Goal: Task Accomplishment & Management: Manage account settings

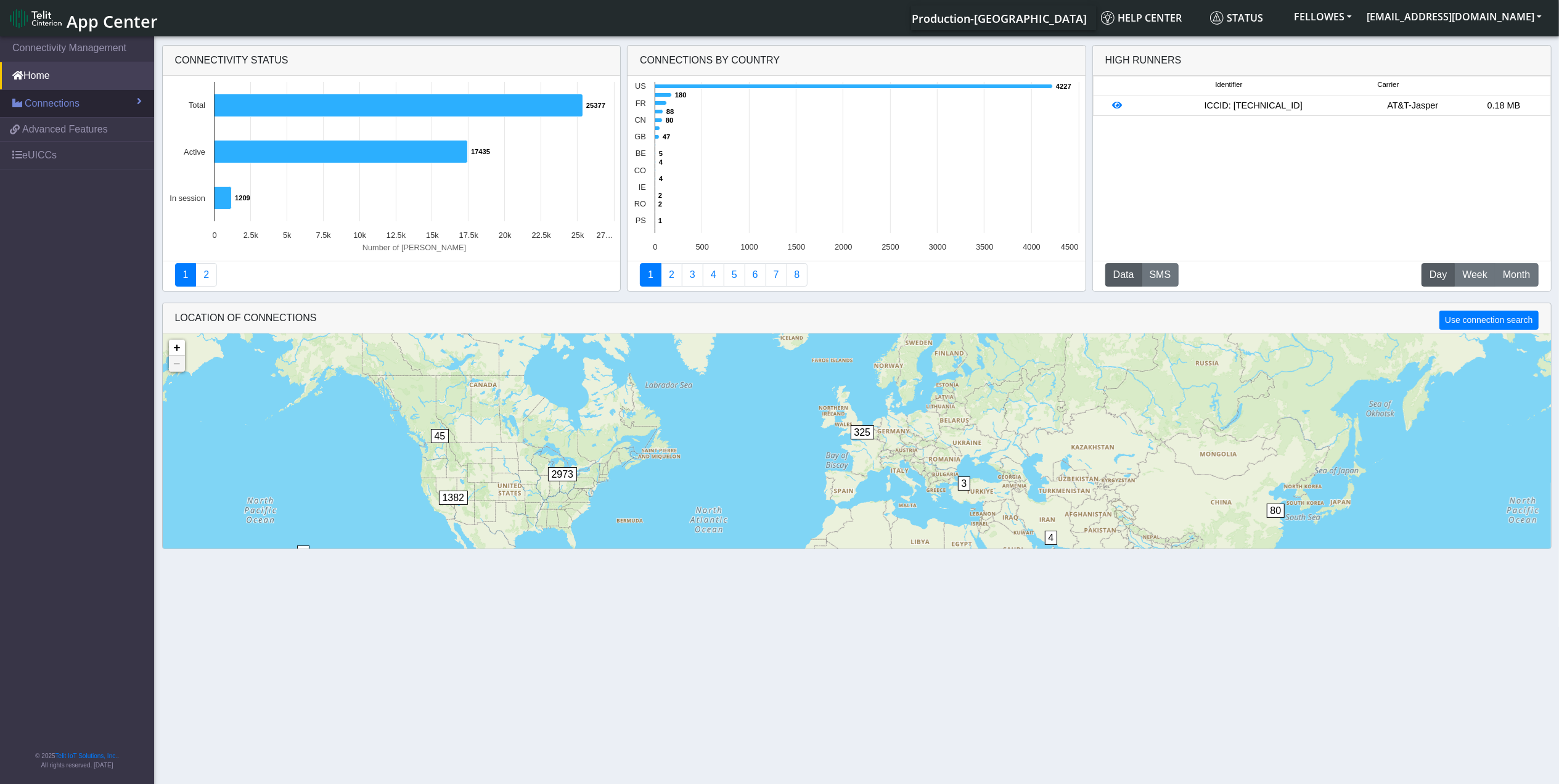
click at [95, 97] on link "Connections" at bounding box center [77, 104] width 154 height 27
click at [69, 135] on link "List" at bounding box center [77, 130] width 154 height 26
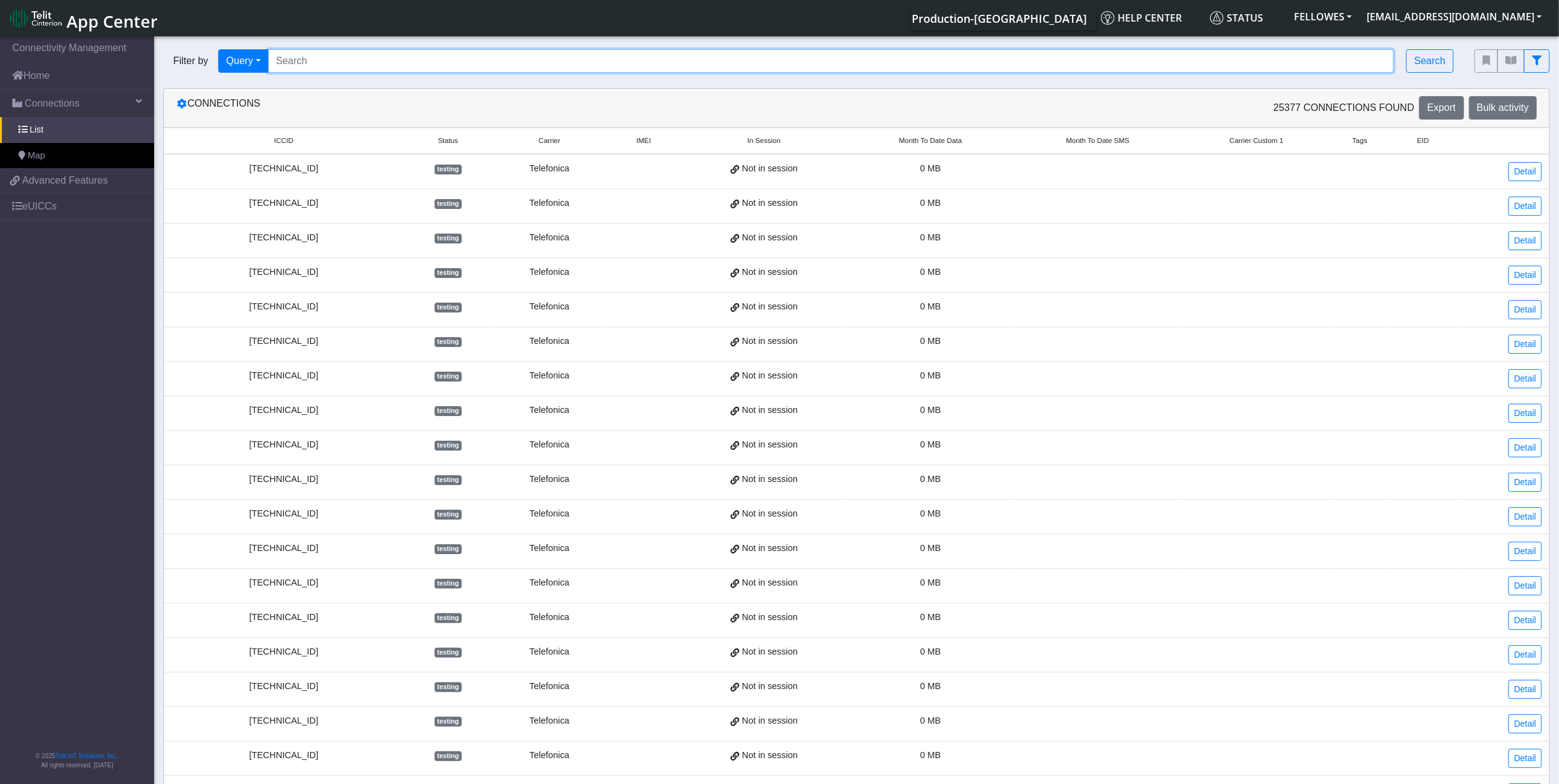
click at [326, 56] on input "Search..." at bounding box center [831, 61] width 1126 height 23
type input "89011703274014300828"
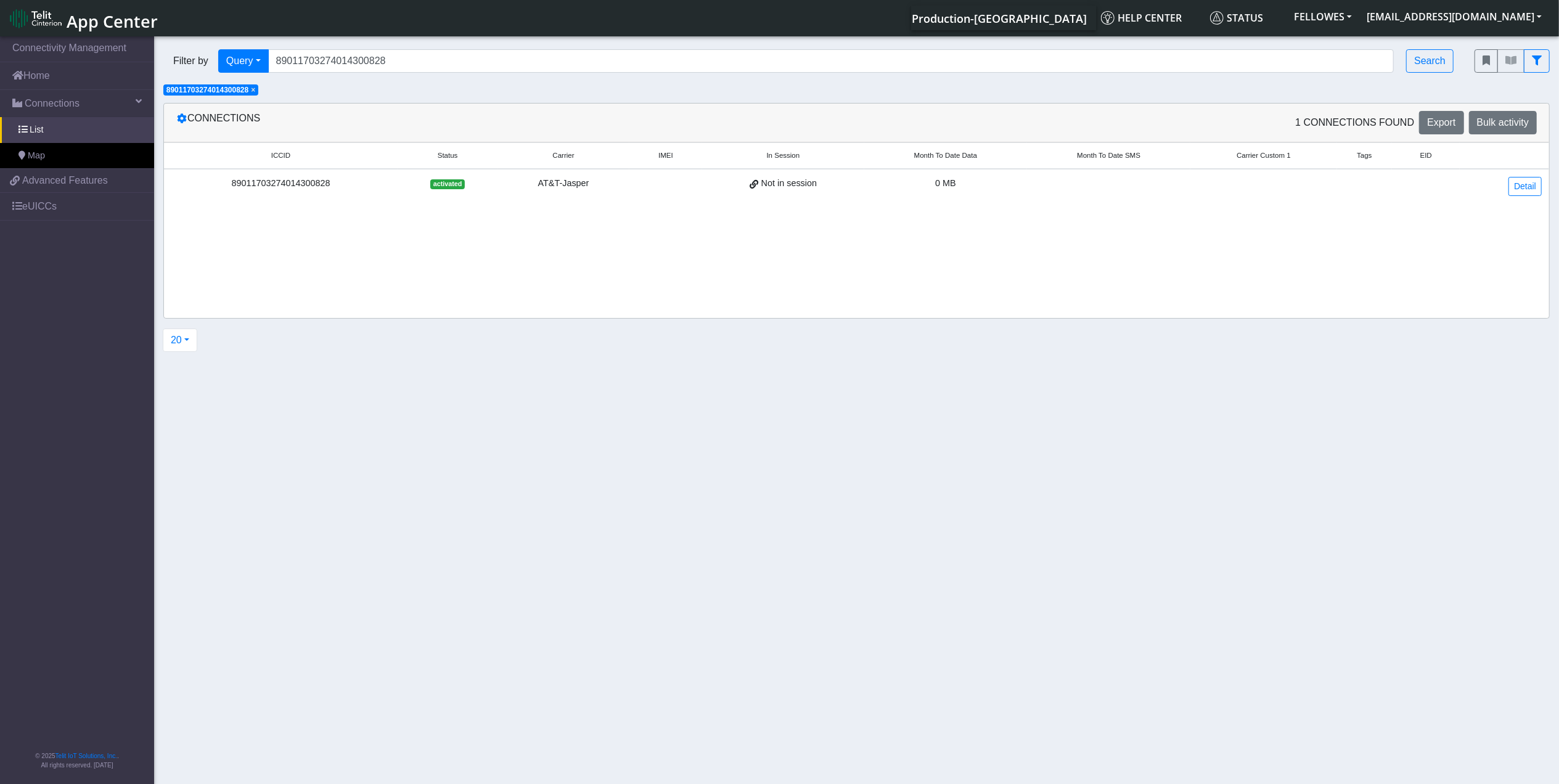
click at [263, 131] on div "Connections" at bounding box center [512, 122] width 690 height 23
click at [1527, 189] on link "Detail" at bounding box center [1525, 186] width 33 height 19
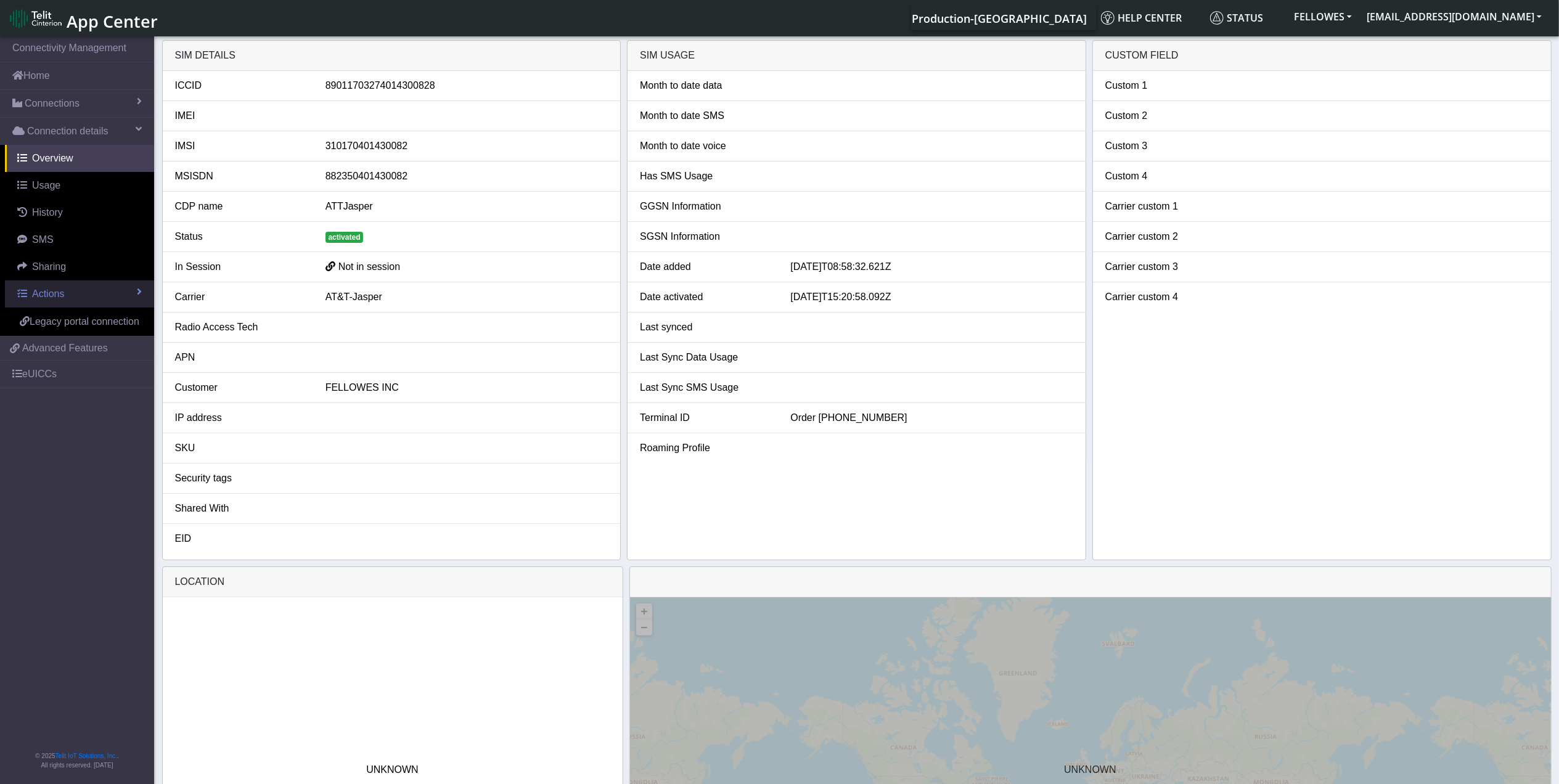
click at [93, 299] on link "Actions" at bounding box center [80, 294] width 149 height 27
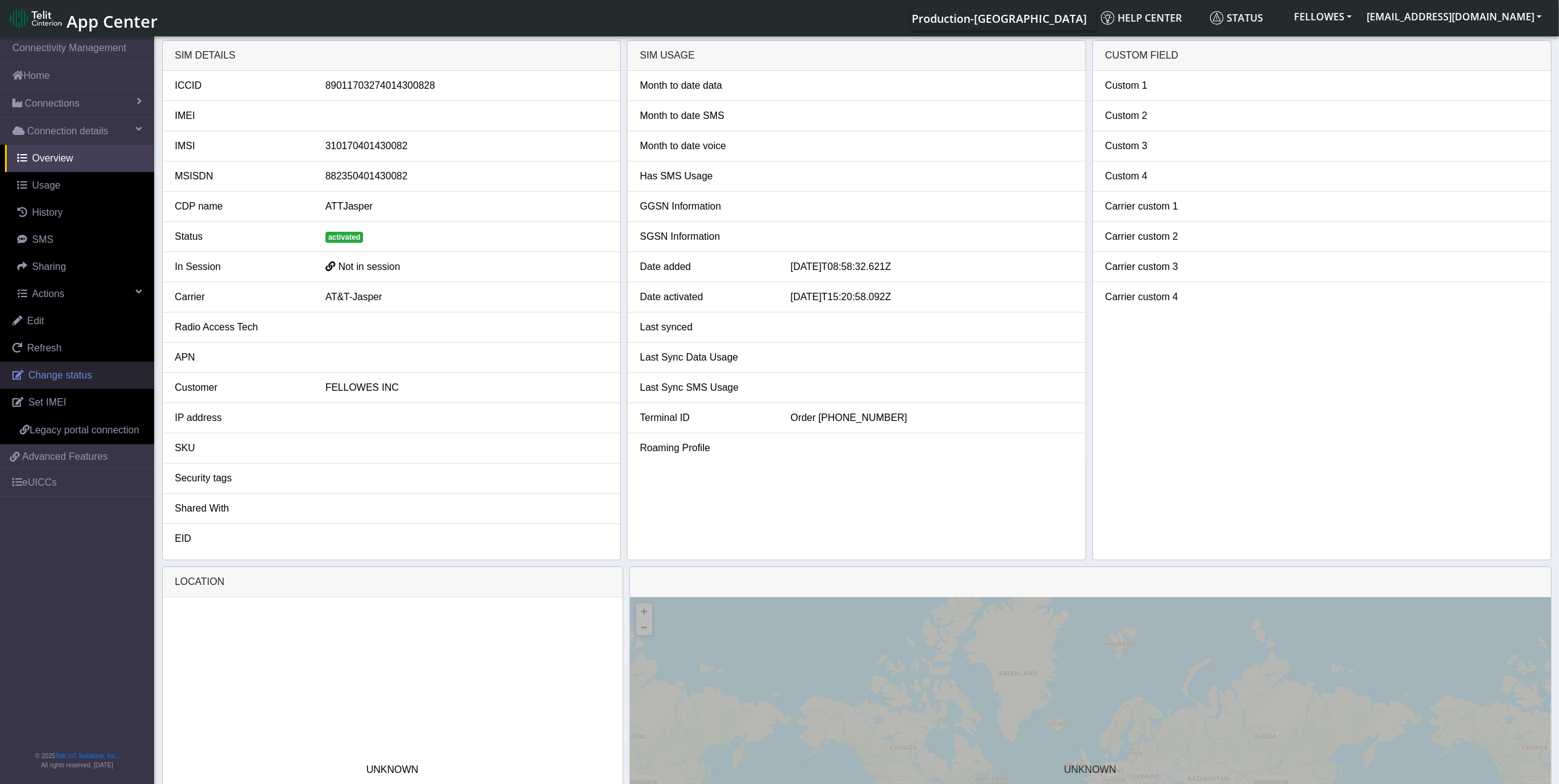
click at [65, 377] on span "Change status" at bounding box center [60, 375] width 63 height 11
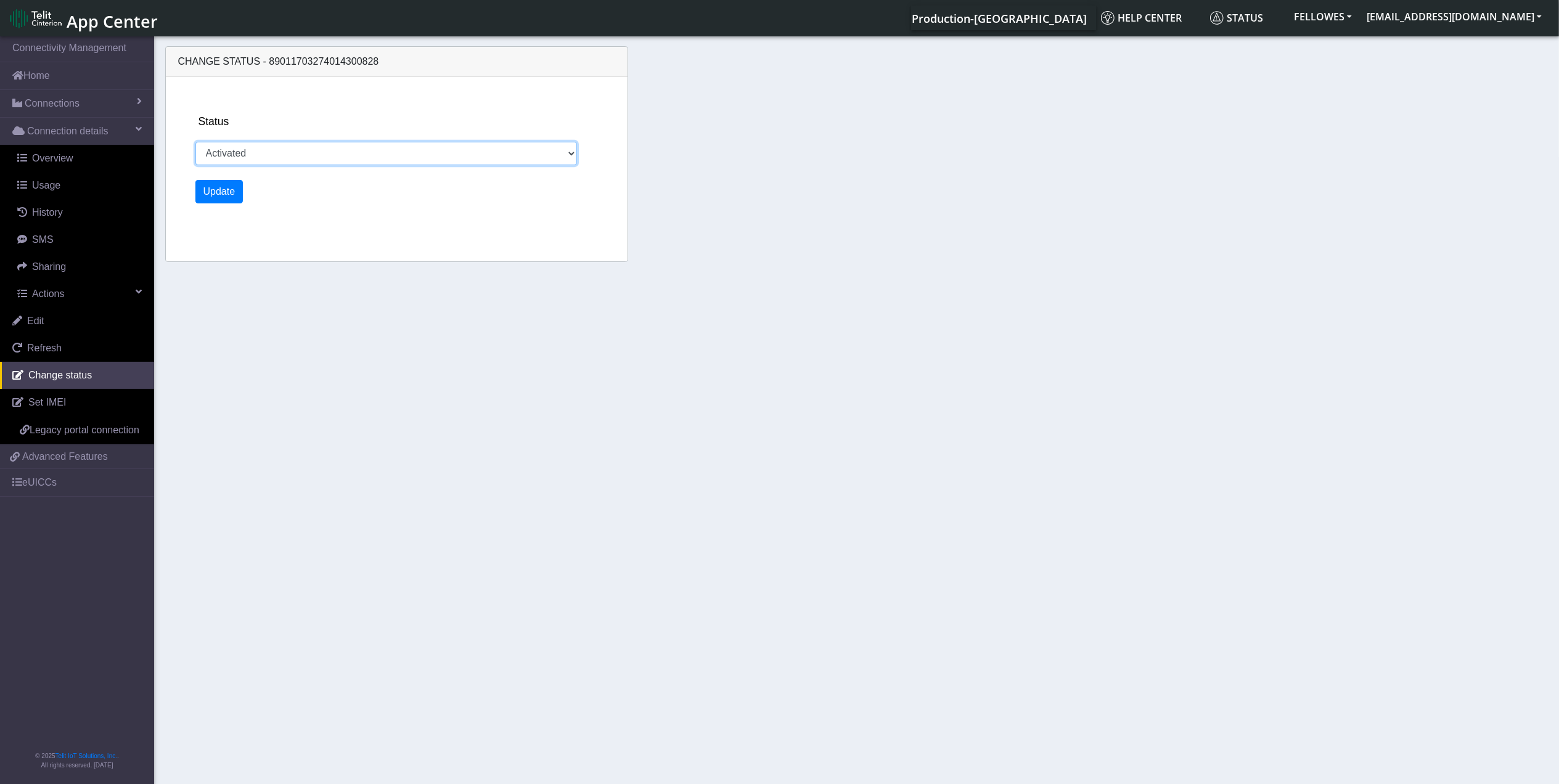
click at [378, 155] on select "Activated Ready Deactivated Inventory Retired" at bounding box center [387, 153] width 382 height 23
click at [502, 111] on div "Status Activated Ready Deactivated Inventory Retired Update" at bounding box center [407, 169] width 434 height 184
click at [80, 101] on link "Connections" at bounding box center [77, 104] width 154 height 27
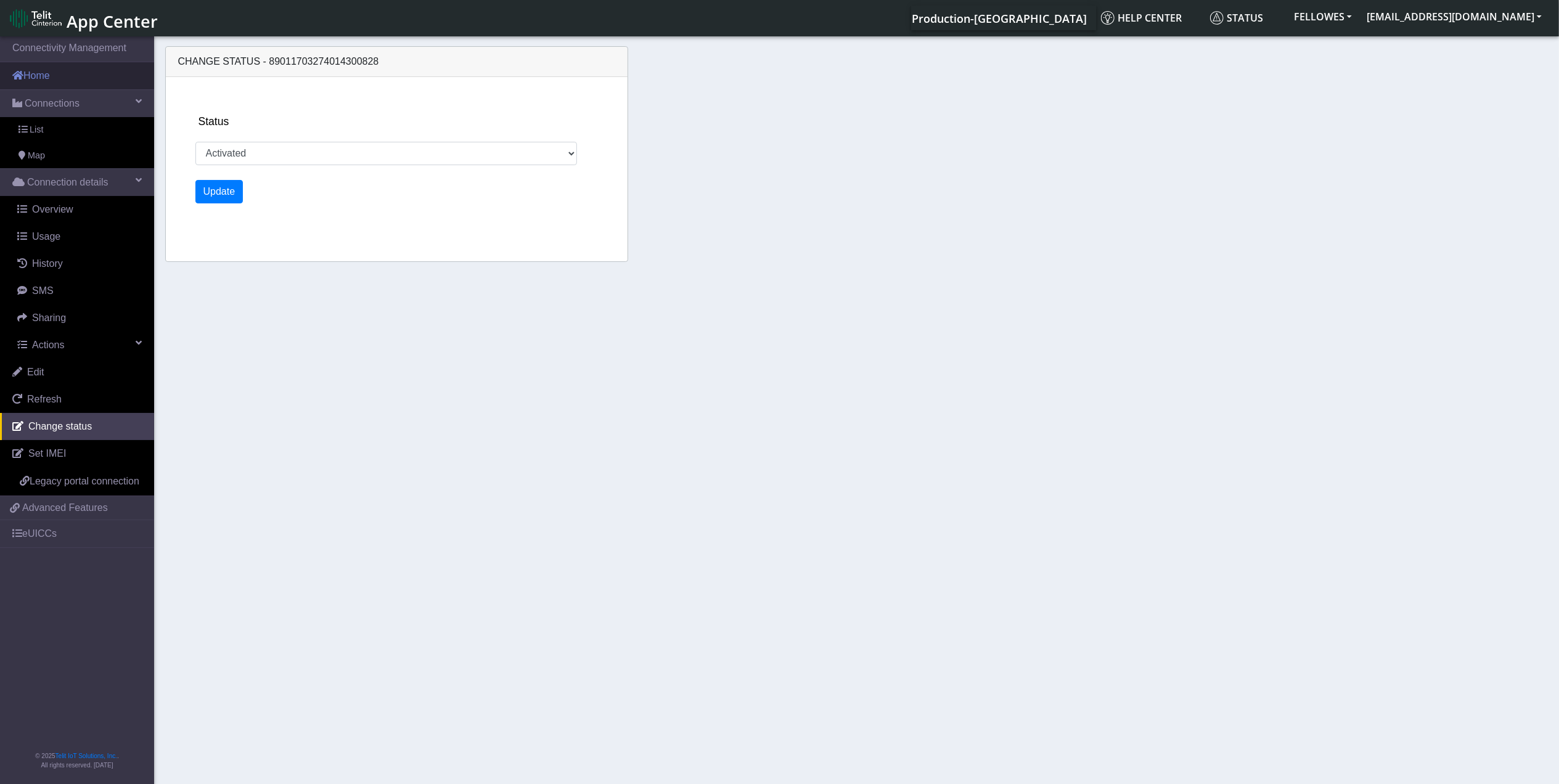
click at [84, 81] on link "Home" at bounding box center [77, 76] width 154 height 27
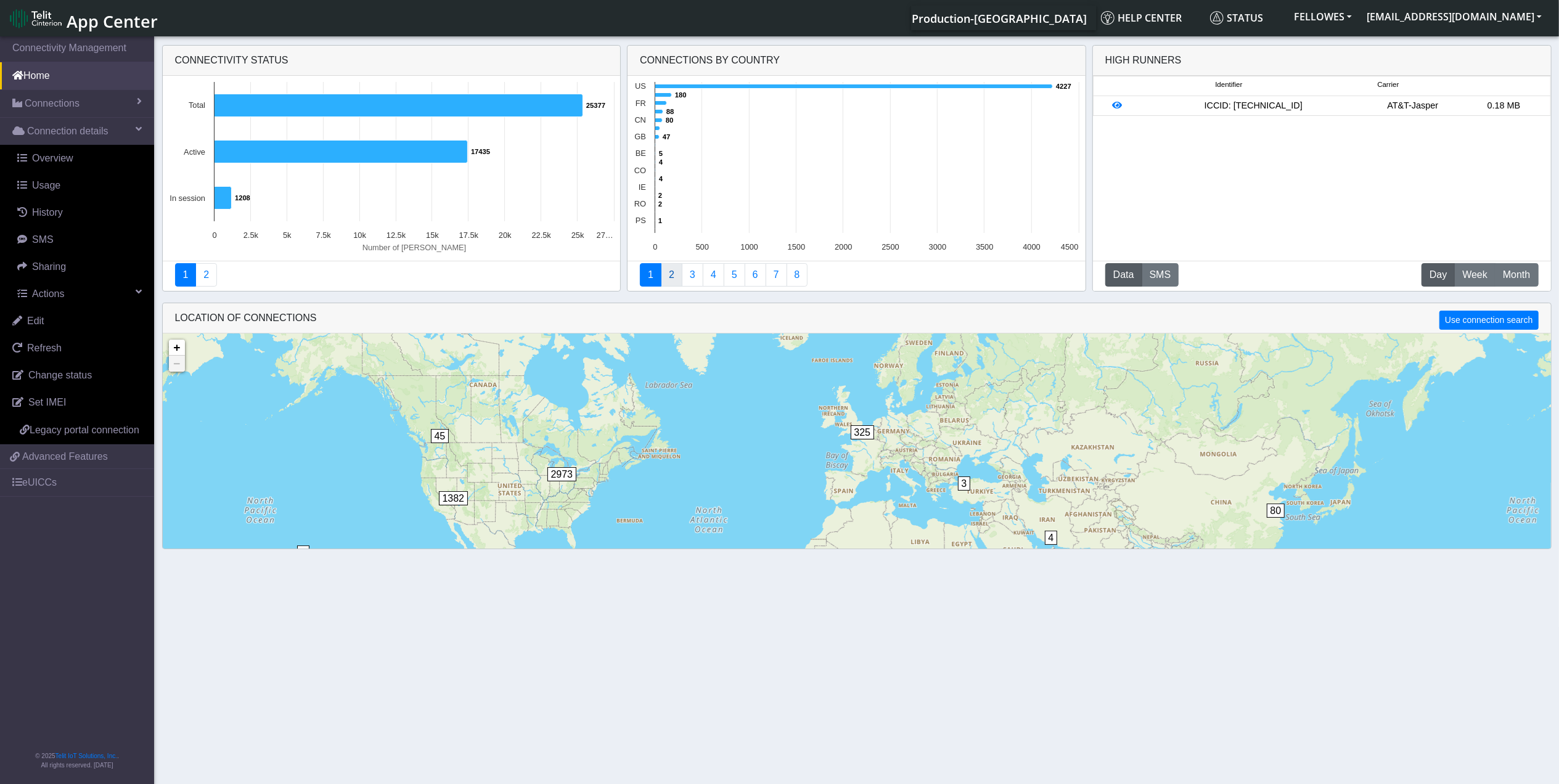
click at [673, 278] on link "2" at bounding box center [671, 275] width 22 height 23
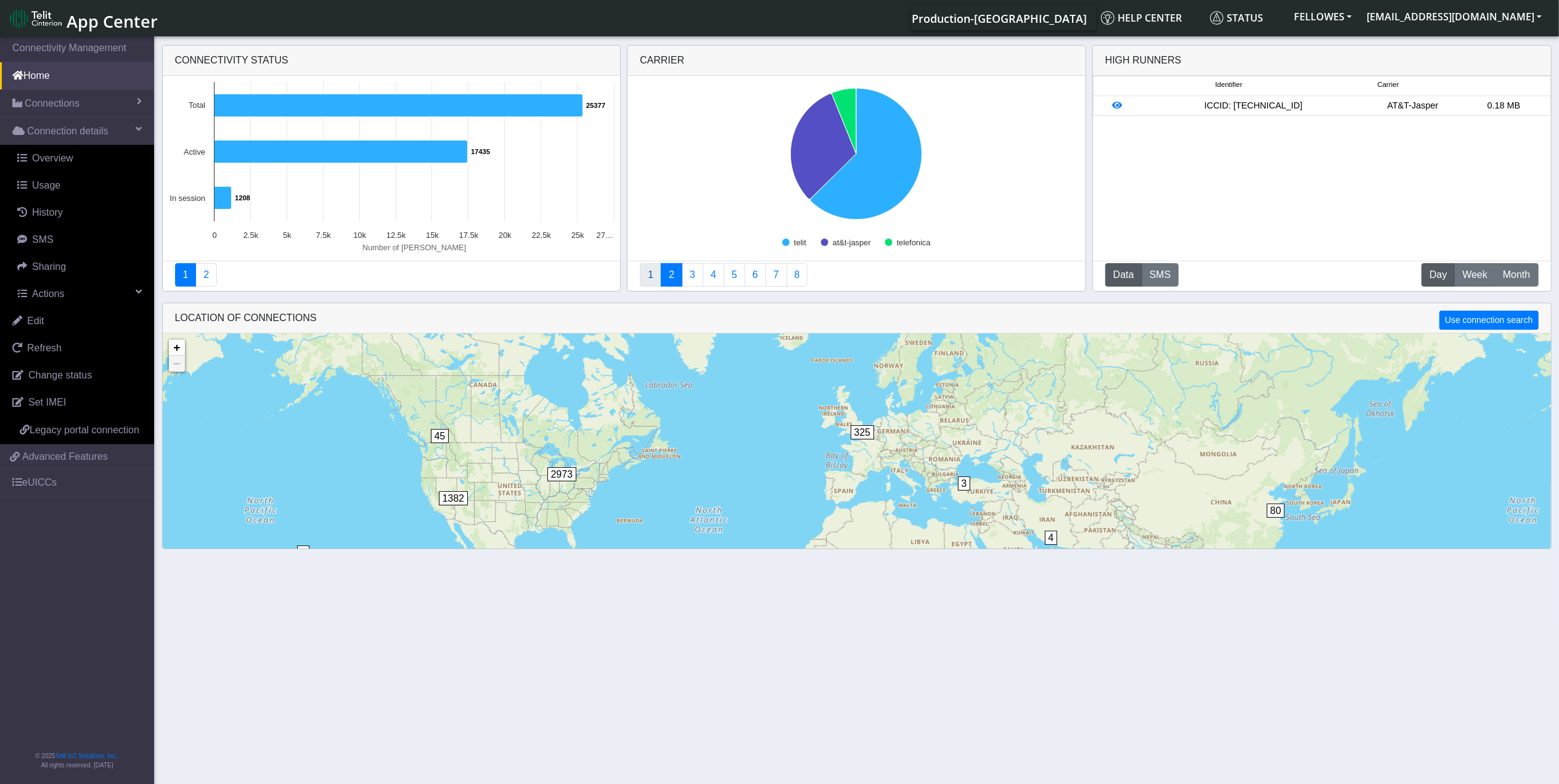
click at [649, 276] on link "1" at bounding box center [650, 275] width 22 height 23
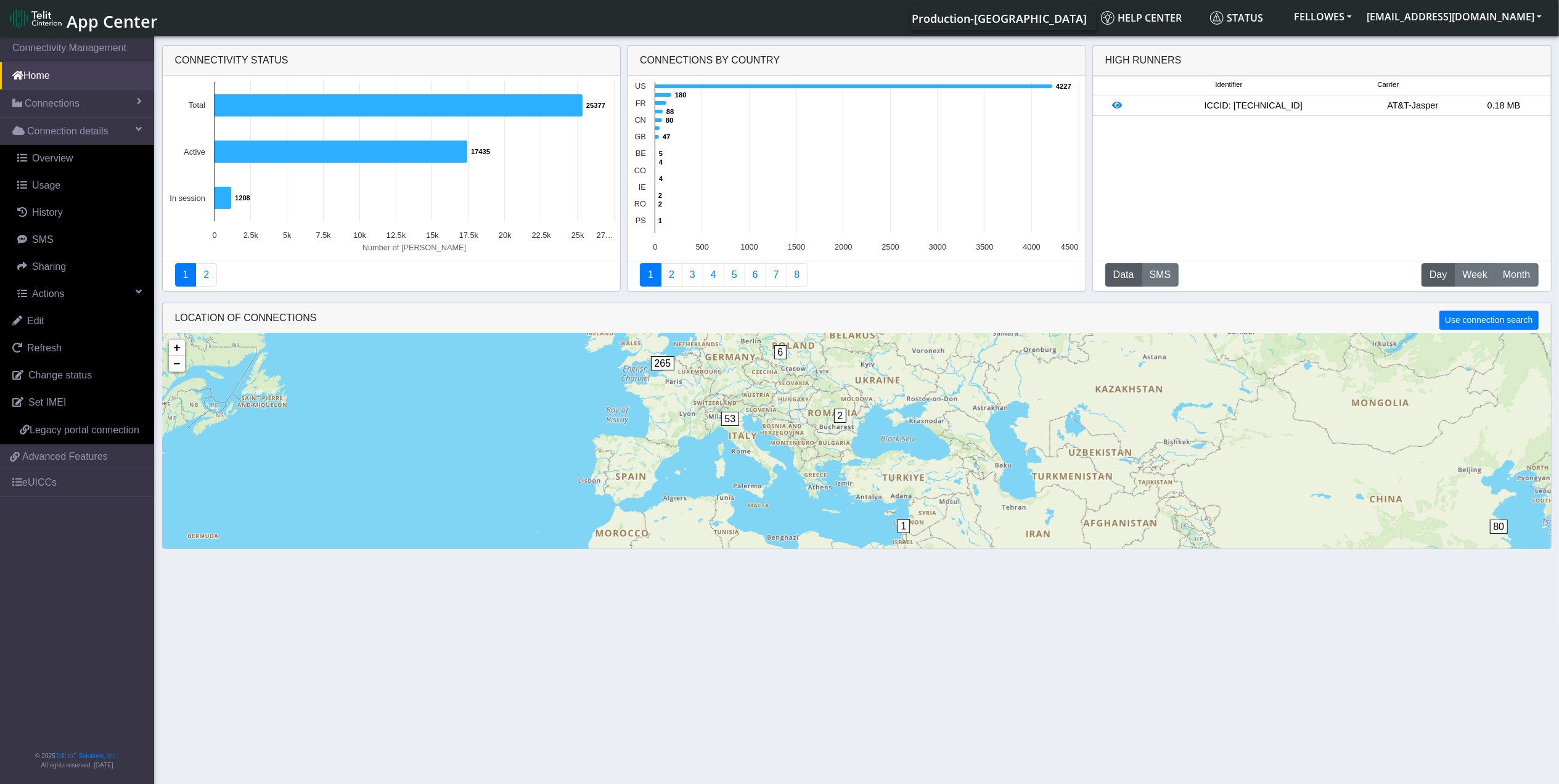
scroll to position [30, 0]
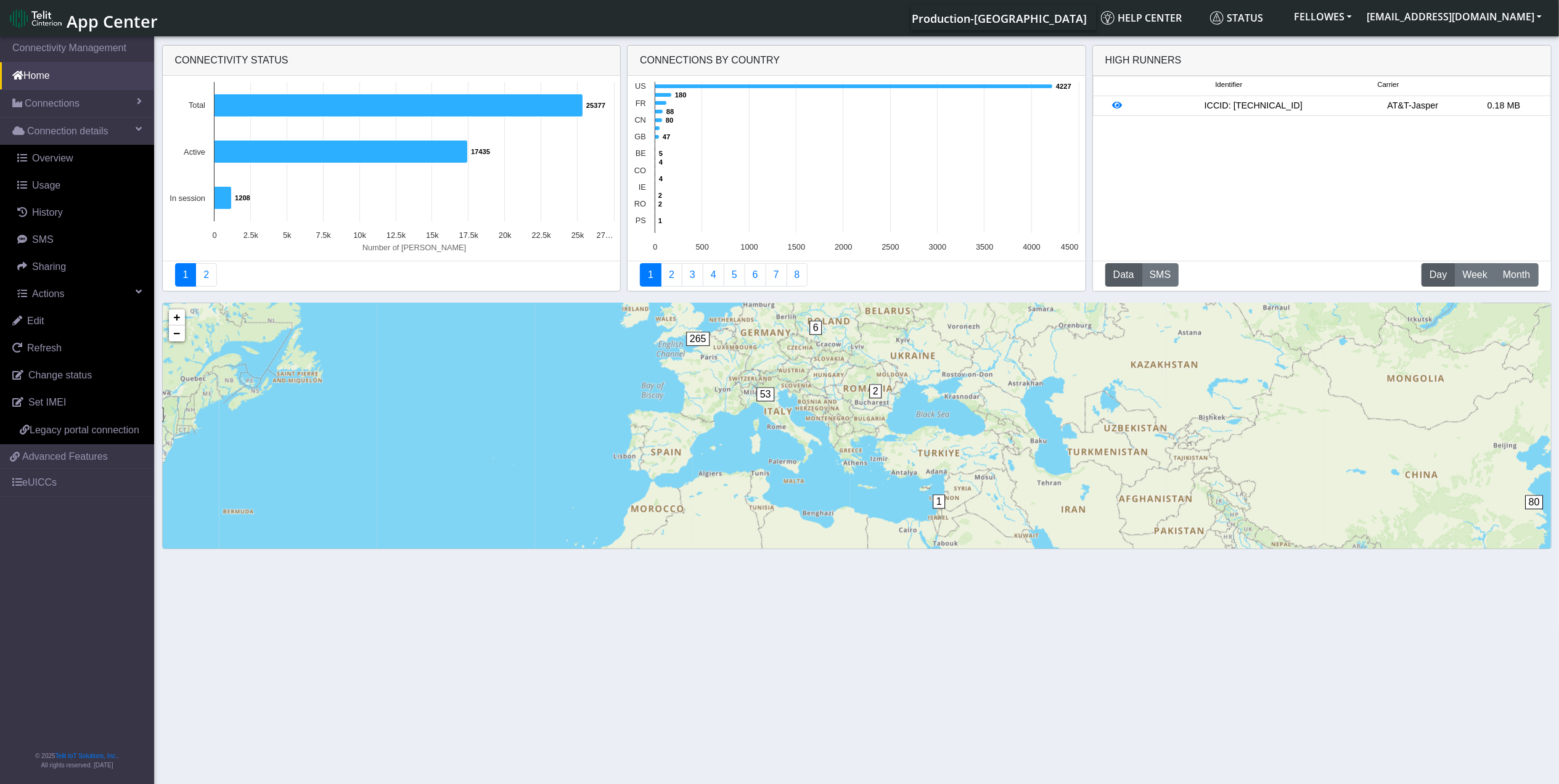
drag, startPoint x: 1010, startPoint y: 479, endPoint x: 1056, endPoint y: 510, distance: 55.5
click at [1056, 510] on div "4 1 2 2 6 5 30 10 4 7 80 1 6 53 265 67 829 2077 52 34 1296 + − ©2025 MapQuest, …" at bounding box center [856, 479] width 1388 height 353
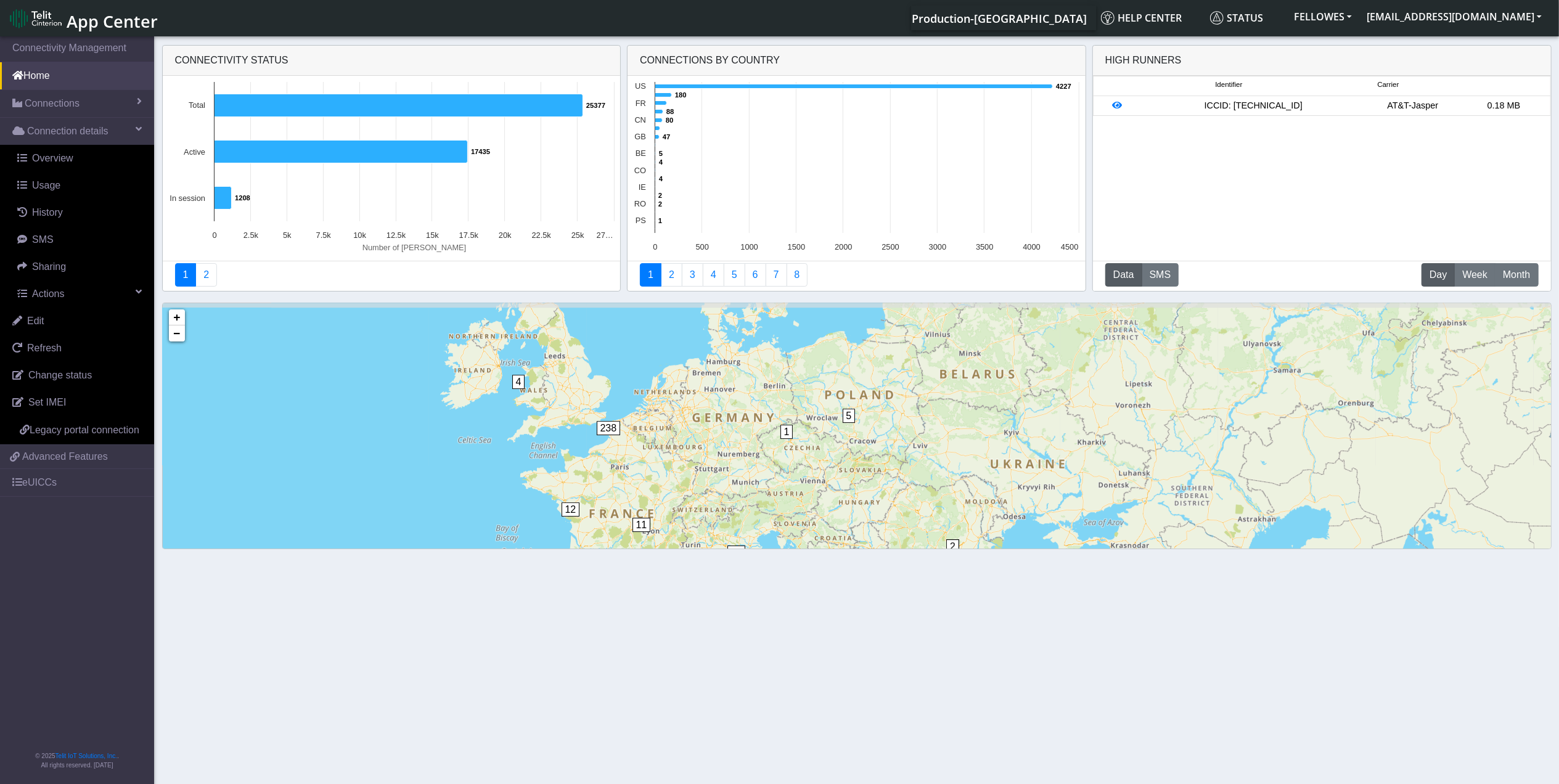
drag, startPoint x: 815, startPoint y: 333, endPoint x: 856, endPoint y: 466, distance: 139.2
click at [856, 466] on div "4 1 2 1 6 2 3 3 27 3 7 2 5 10 70 1 5 53 4 11 12 238 67 4 15 105 705 9 3 24 32 2…" at bounding box center [856, 479] width 1388 height 353
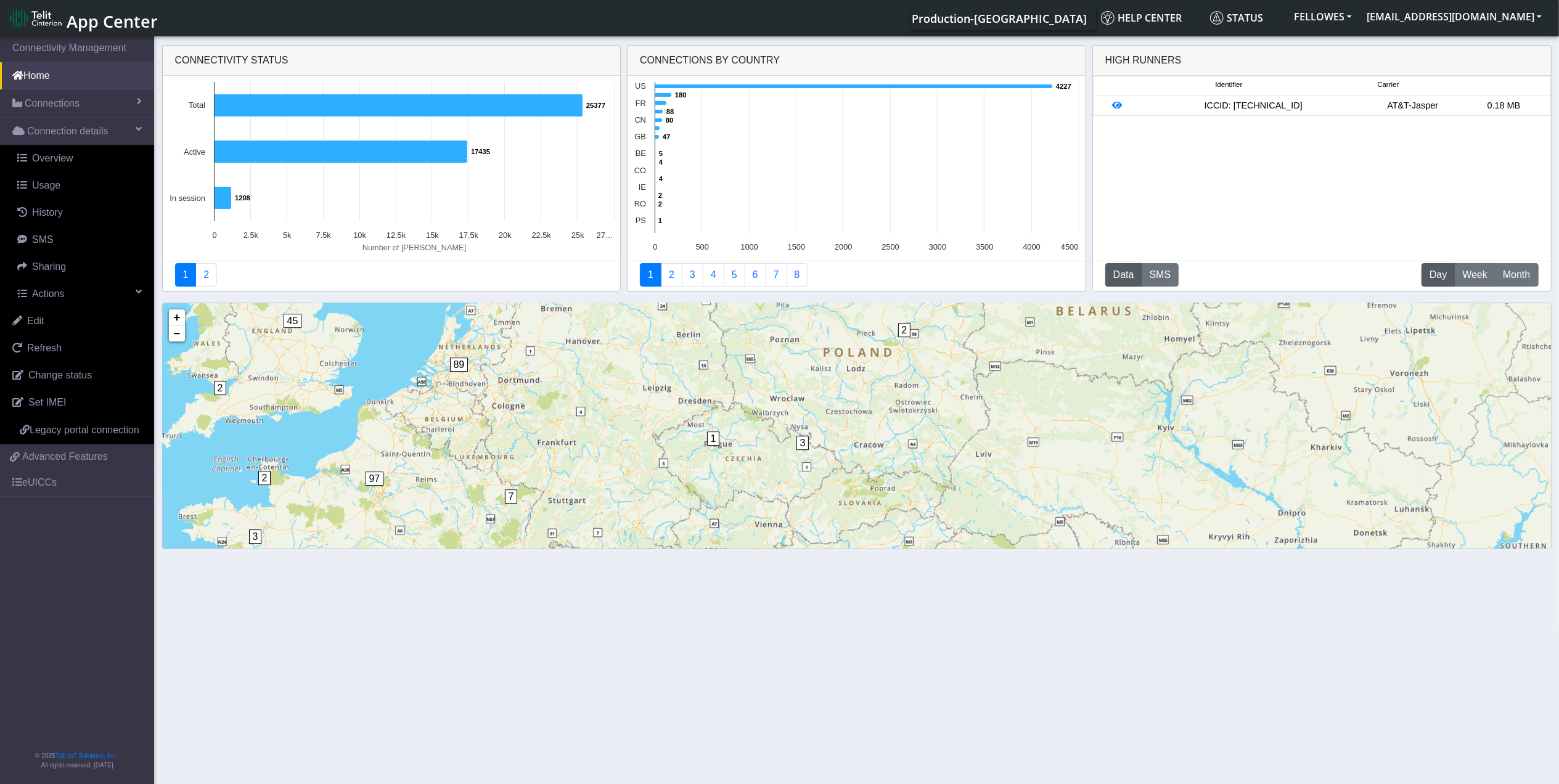
click at [803, 447] on span "3" at bounding box center [802, 442] width 13 height 14
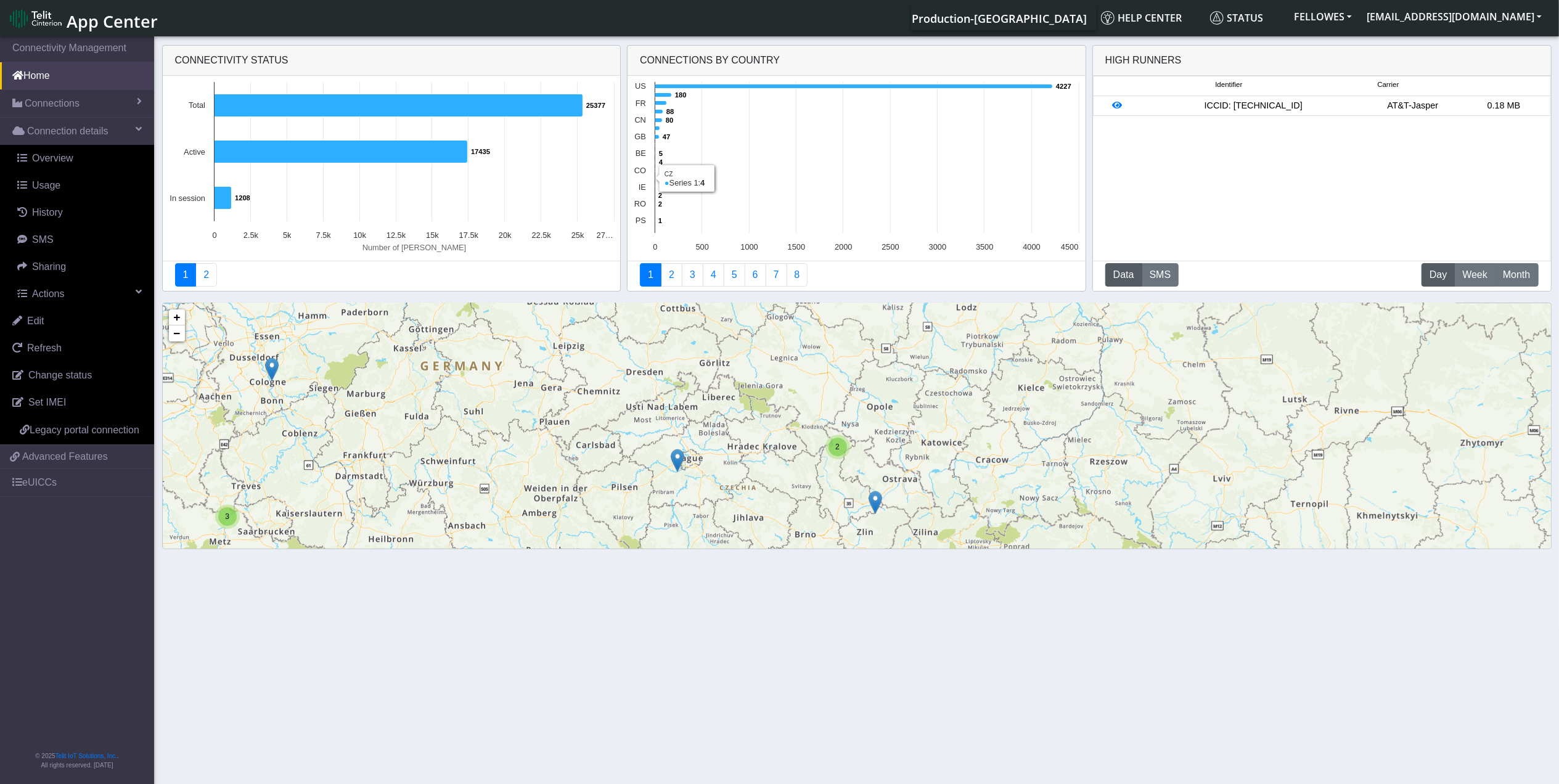
click at [660, 180] on text "4 ​ 4" at bounding box center [661, 179] width 5 height 8
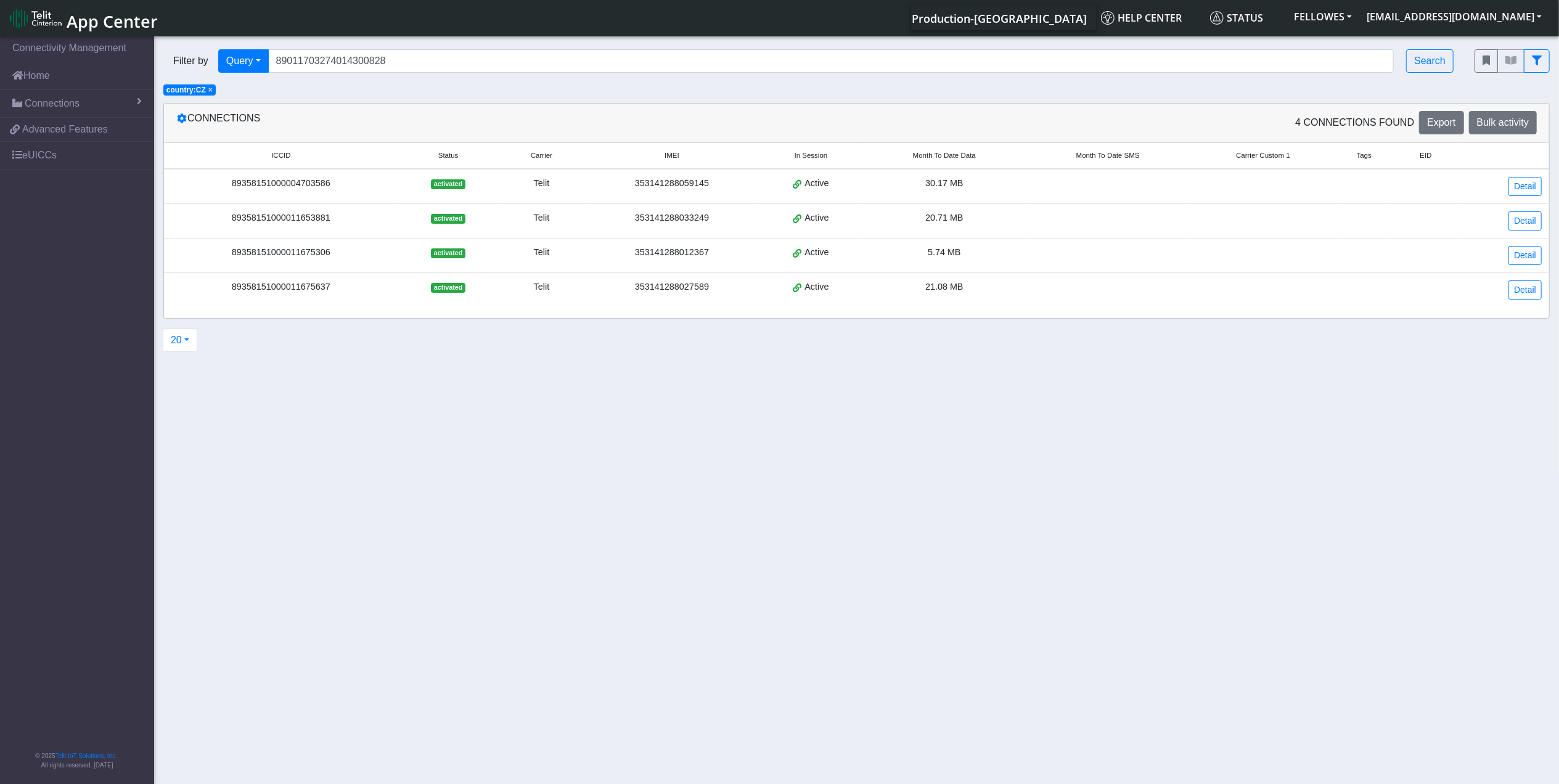
click at [955, 160] on span "Month To Date Data" at bounding box center [944, 156] width 63 height 11
click at [955, 159] on span "Month To Date Data" at bounding box center [934, 156] width 63 height 11
click at [293, 180] on div "89358151000004703586" at bounding box center [278, 184] width 214 height 14
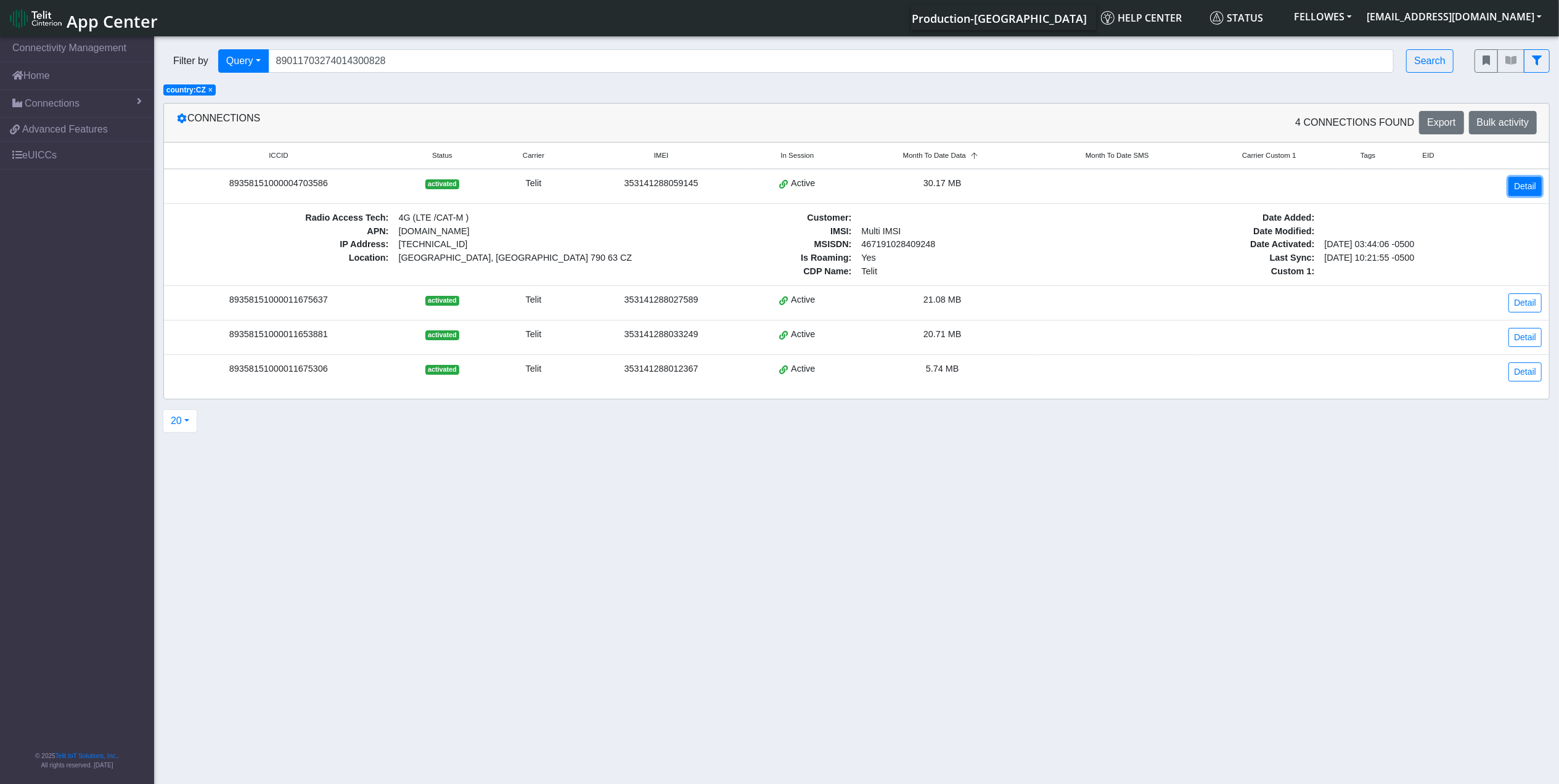
click at [1527, 188] on link "Detail" at bounding box center [1525, 186] width 33 height 19
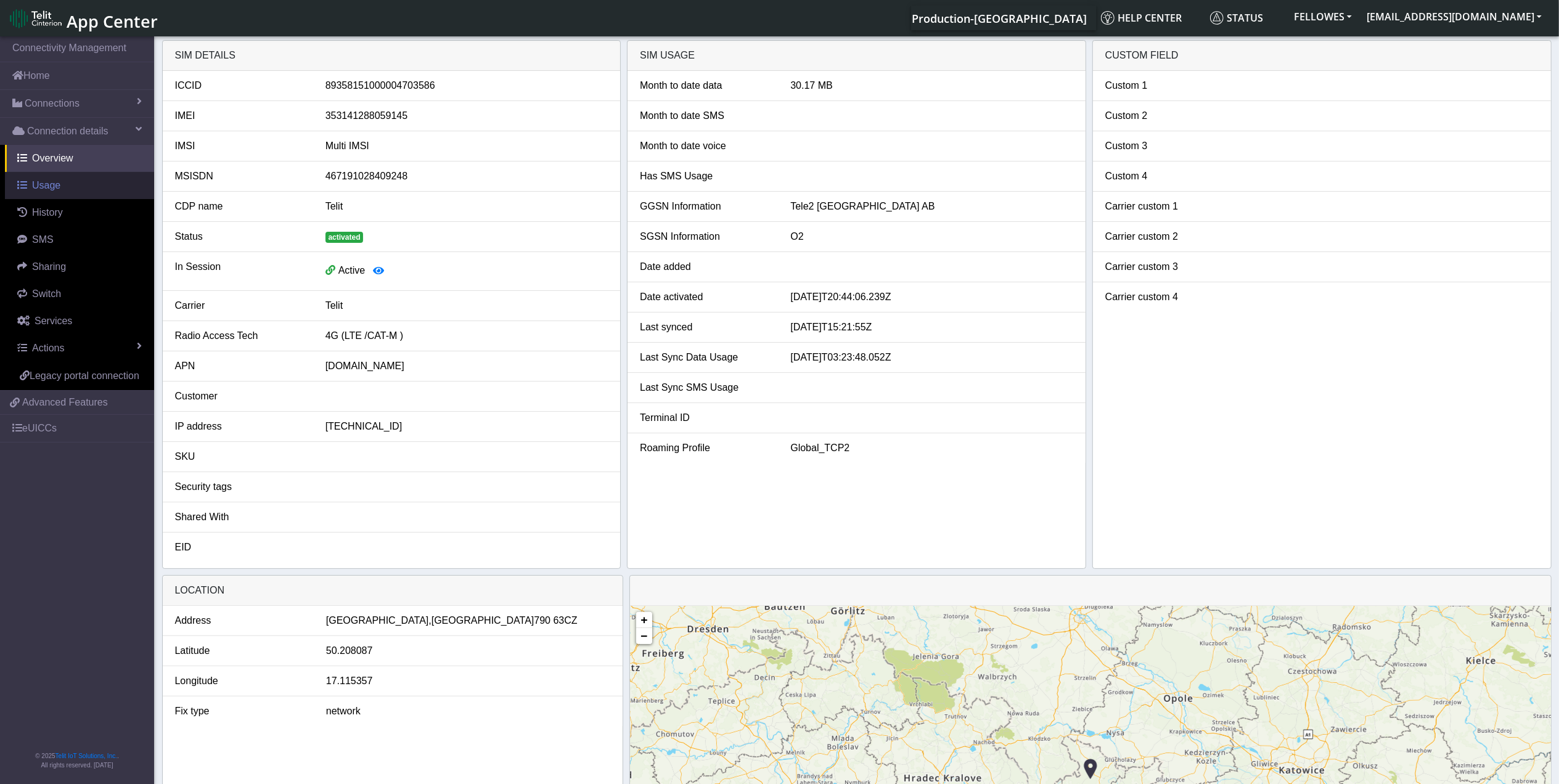
click at [62, 181] on link "Usage" at bounding box center [80, 186] width 149 height 27
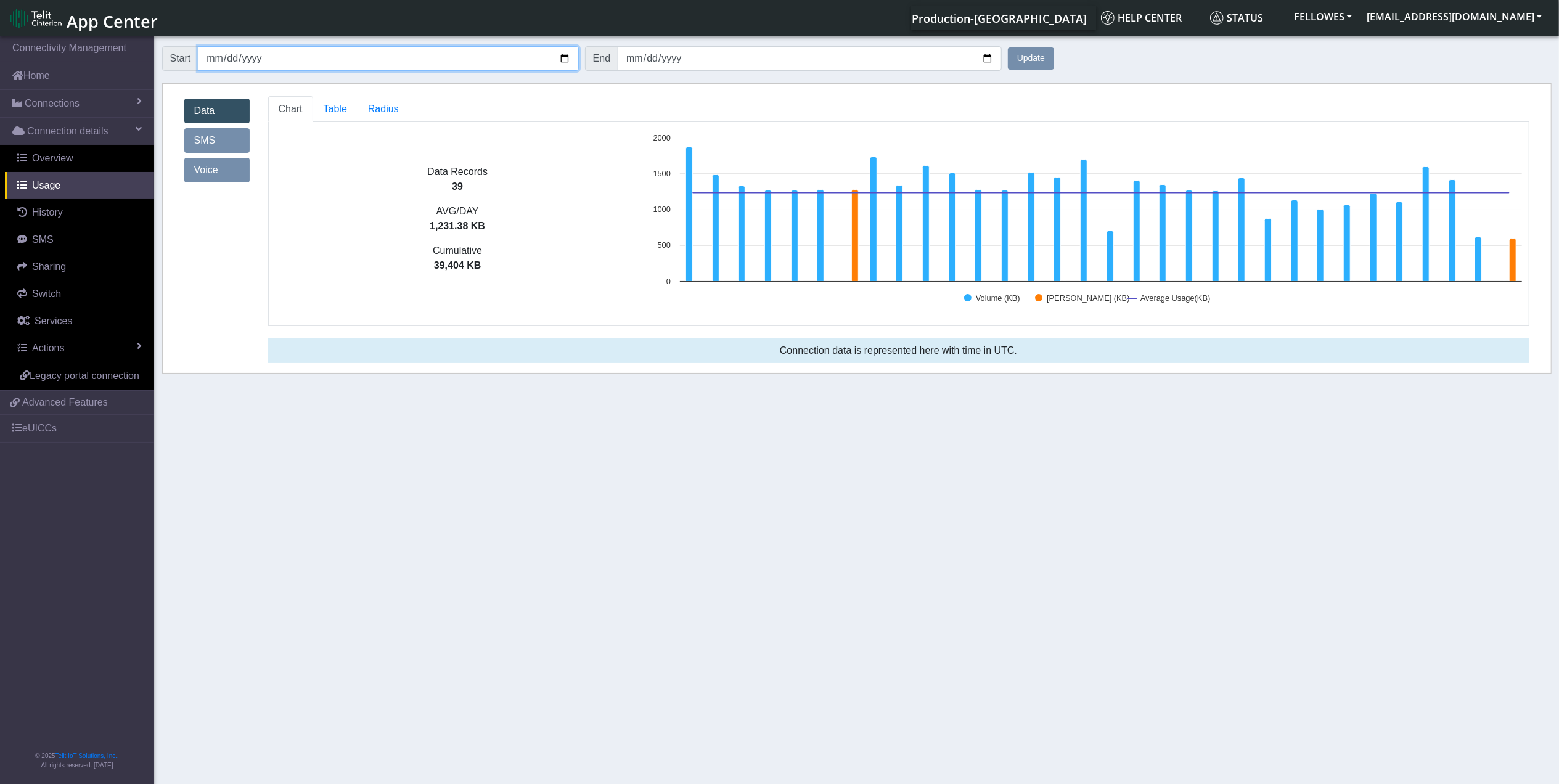
click at [216, 59] on input "[DATE]" at bounding box center [387, 58] width 380 height 25
type input "[DATE]"
click at [1007, 47] on button "Update" at bounding box center [1030, 58] width 46 height 22
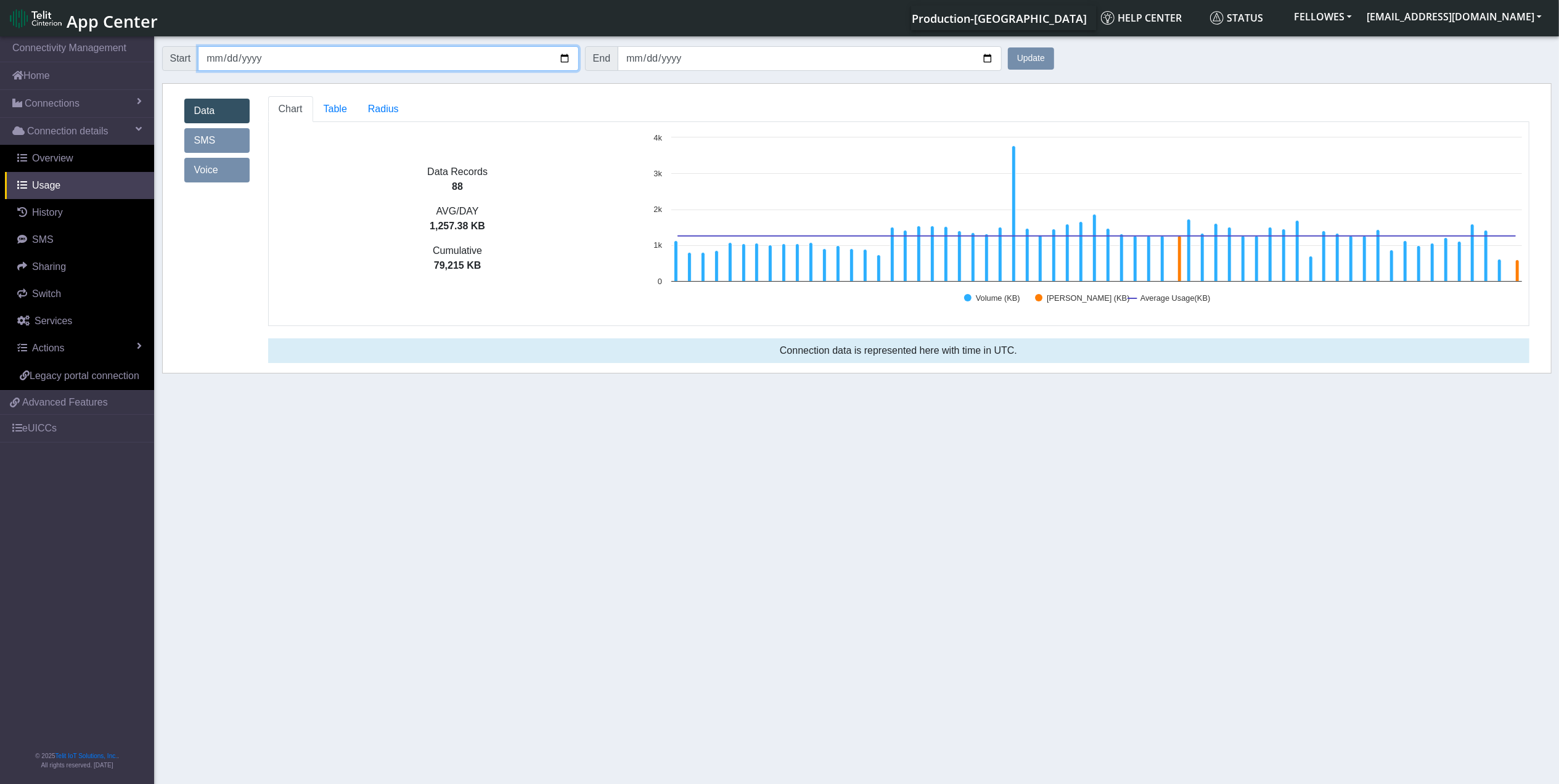
click at [220, 58] on input "[DATE]" at bounding box center [387, 58] width 380 height 25
click at [214, 59] on input "[DATE]" at bounding box center [387, 58] width 380 height 25
type input "[DATE]"
click at [1007, 47] on button "Update" at bounding box center [1030, 58] width 46 height 22
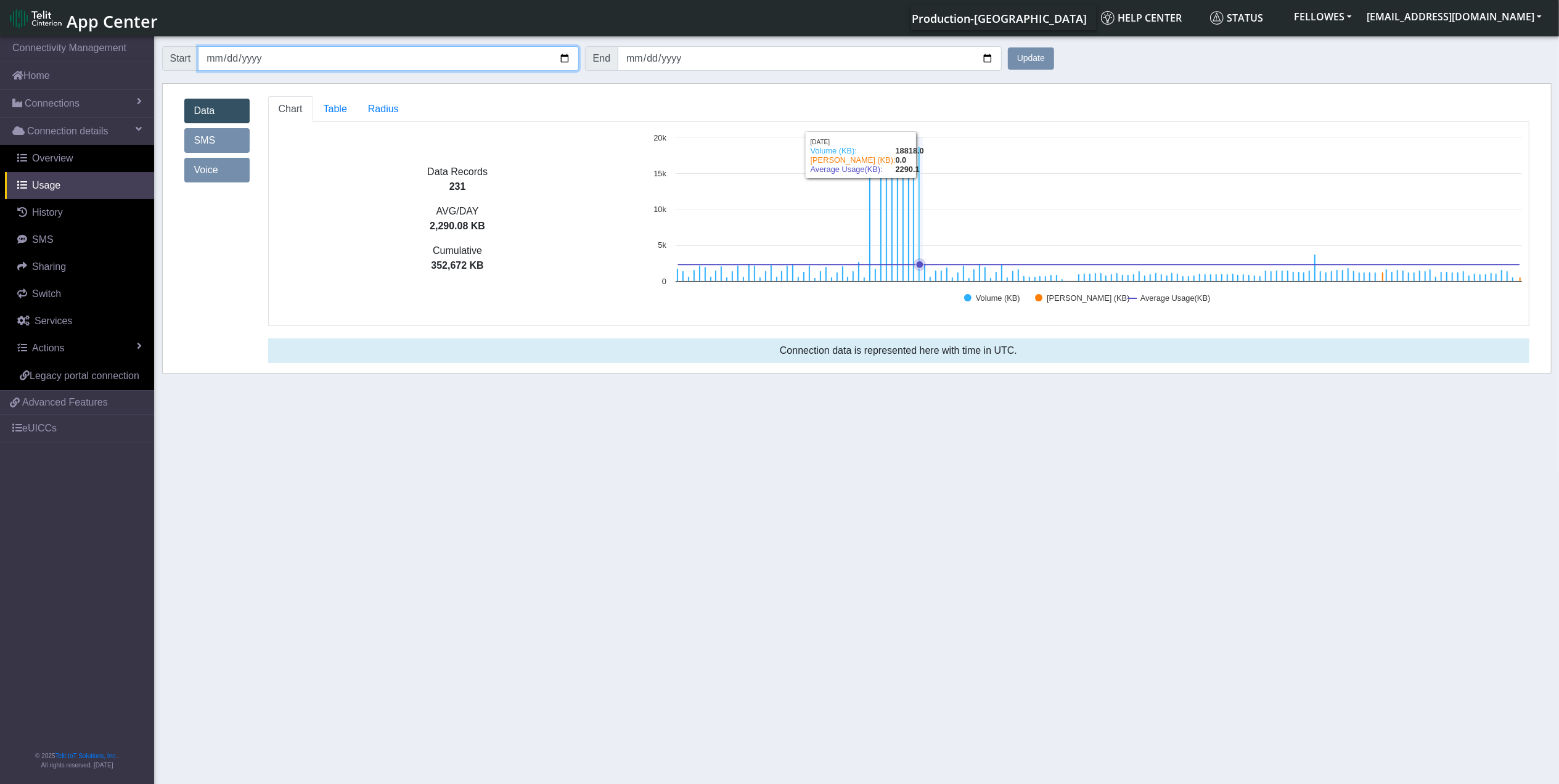
click at [922, 193] on rect at bounding box center [1086, 223] width 881 height 185
click at [380, 111] on span "Radius" at bounding box center [383, 109] width 31 height 11
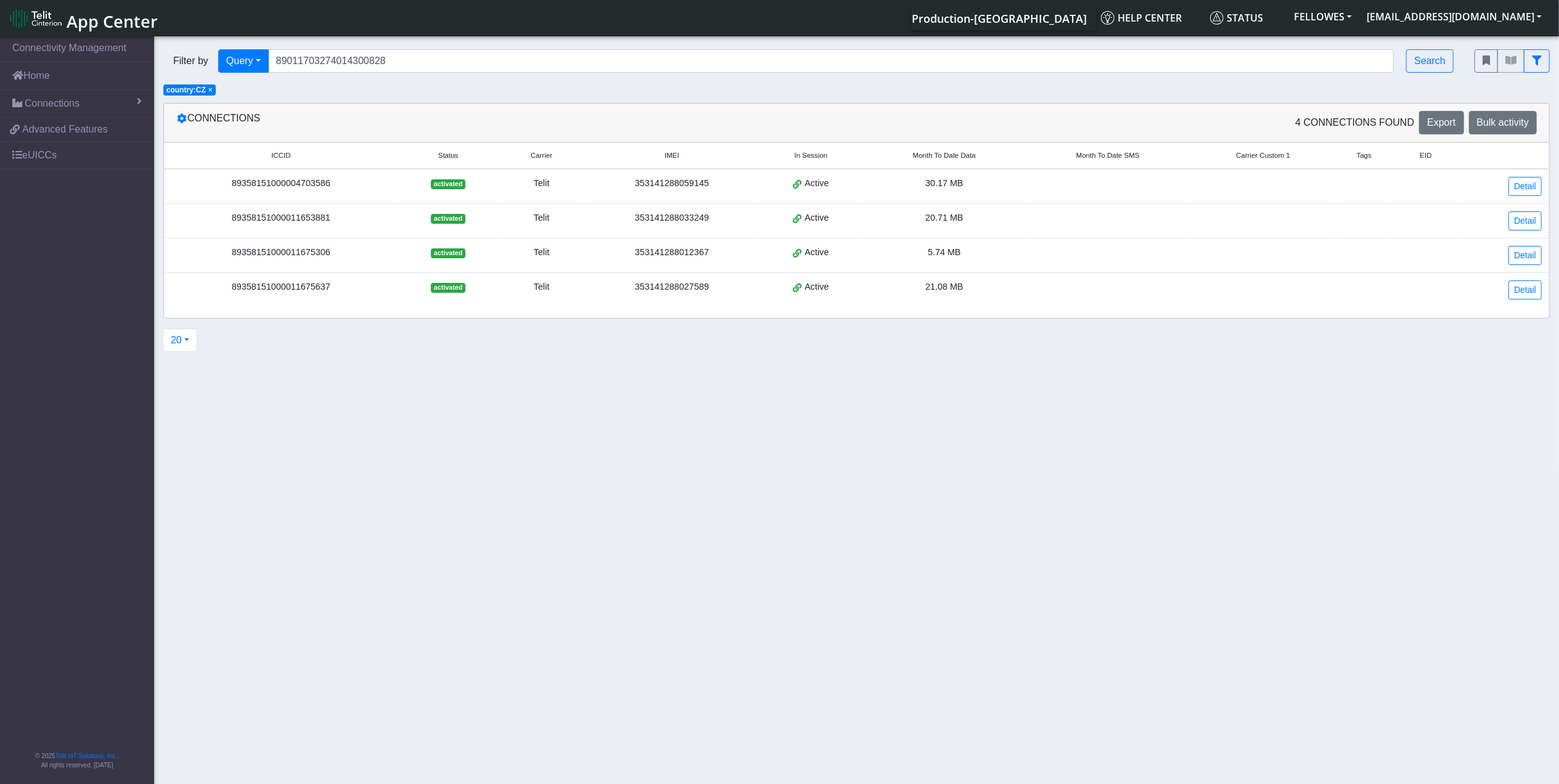
click at [1500, 187] on td "Detail" at bounding box center [1504, 186] width 90 height 35
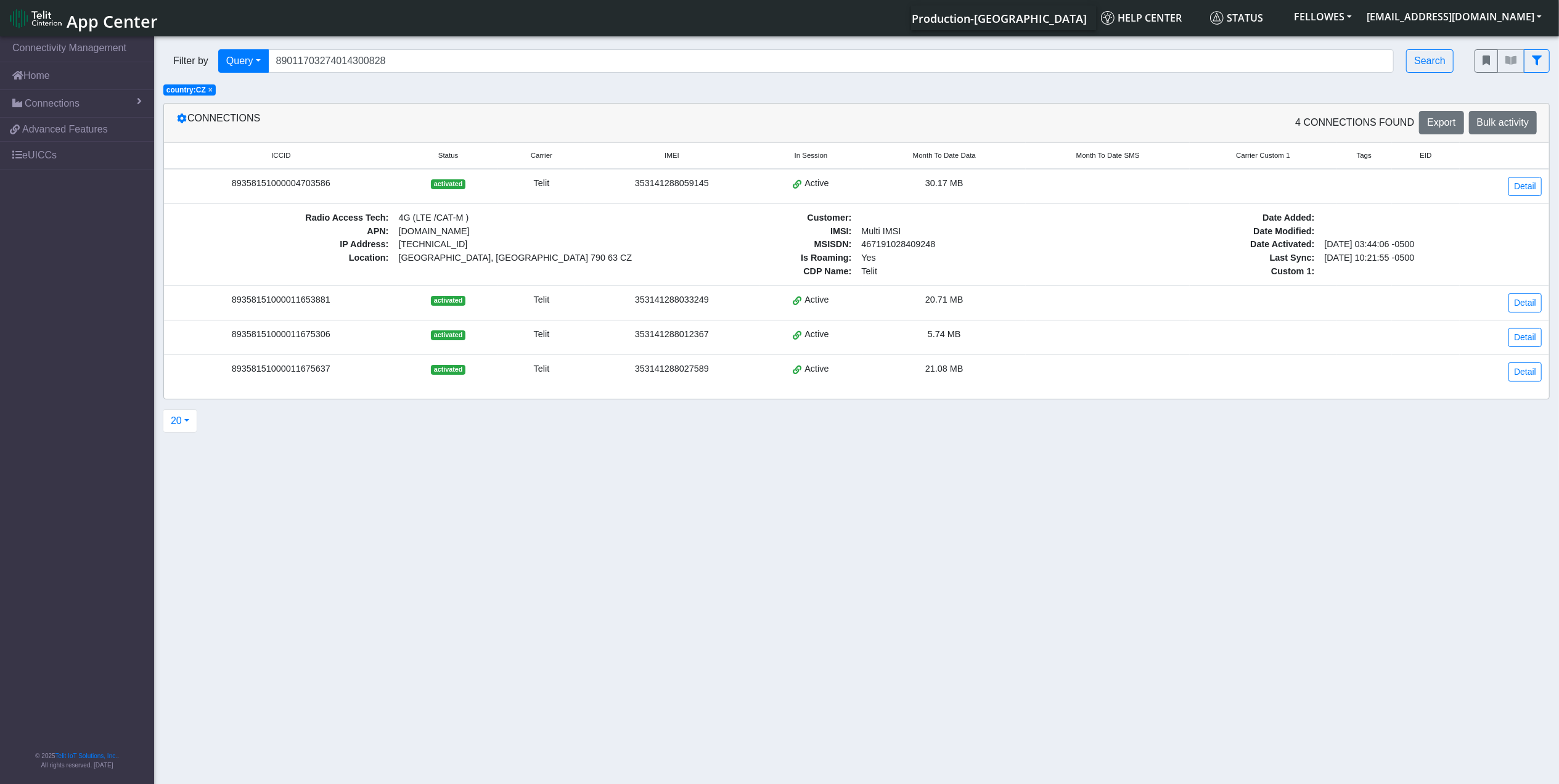
click at [333, 181] on div "89358151000004703586" at bounding box center [281, 184] width 220 height 14
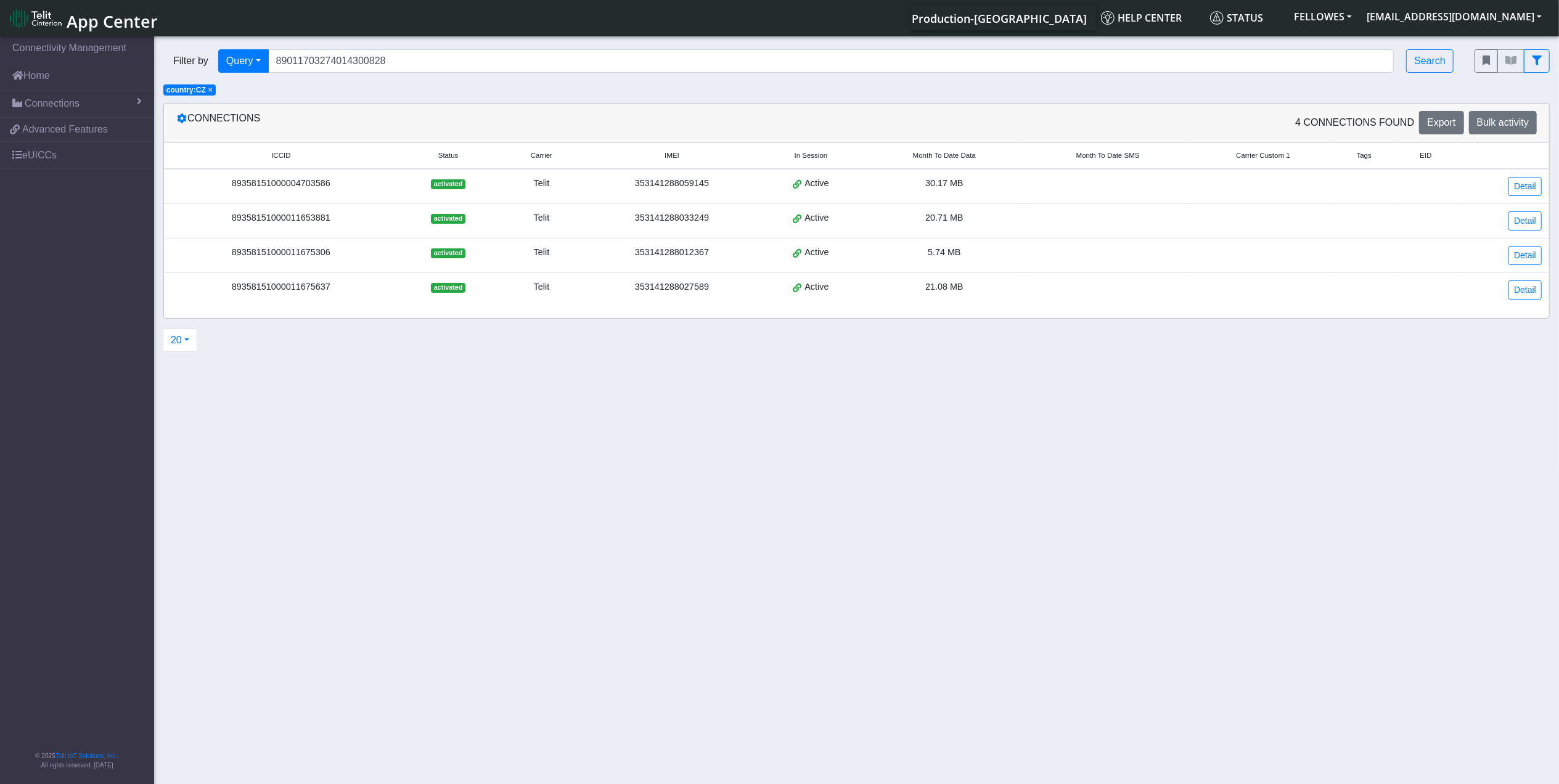
click at [333, 181] on div "89358151000004703586" at bounding box center [281, 184] width 220 height 14
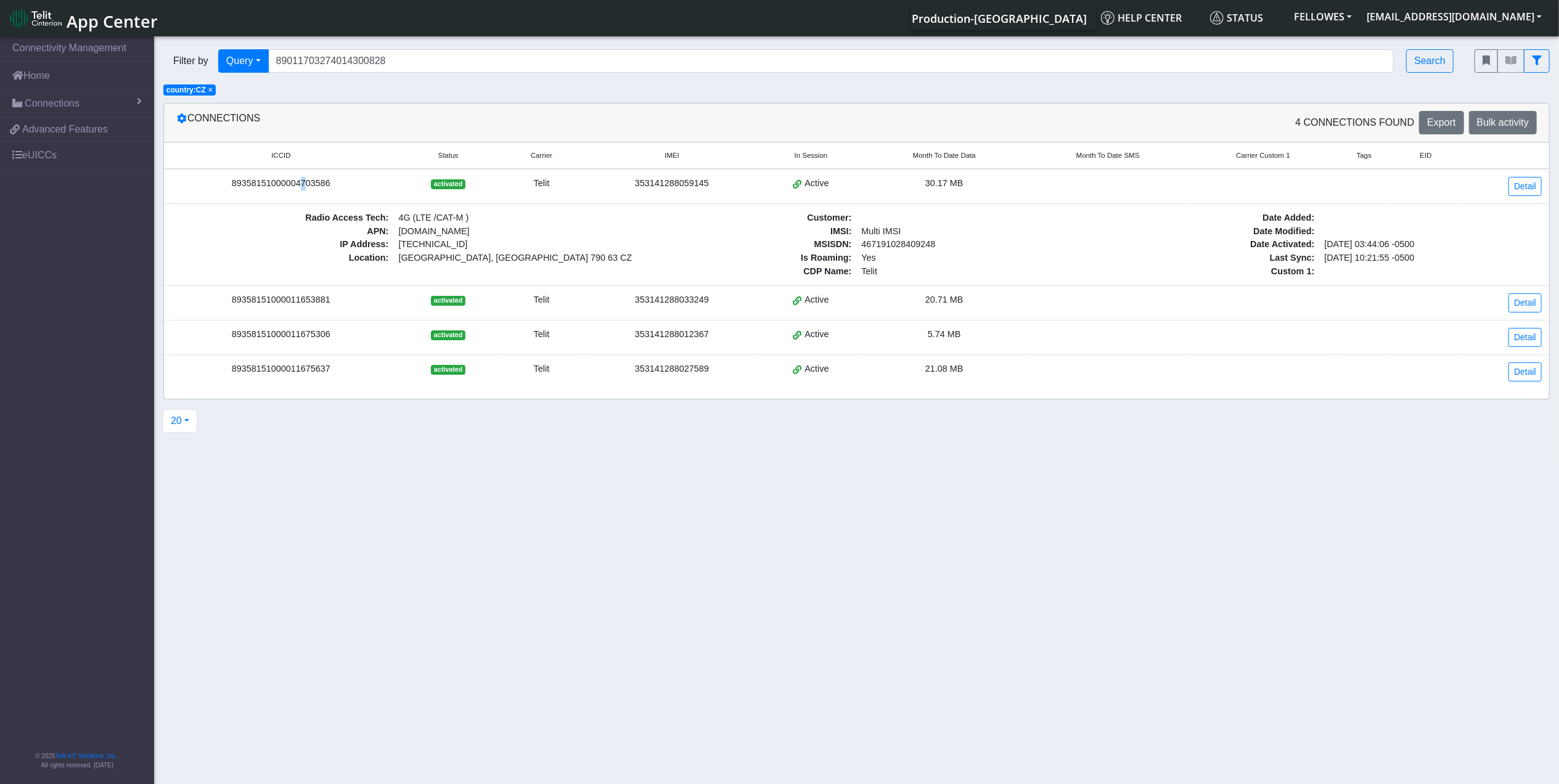
click at [298, 183] on div "89358151000004703586" at bounding box center [281, 184] width 220 height 14
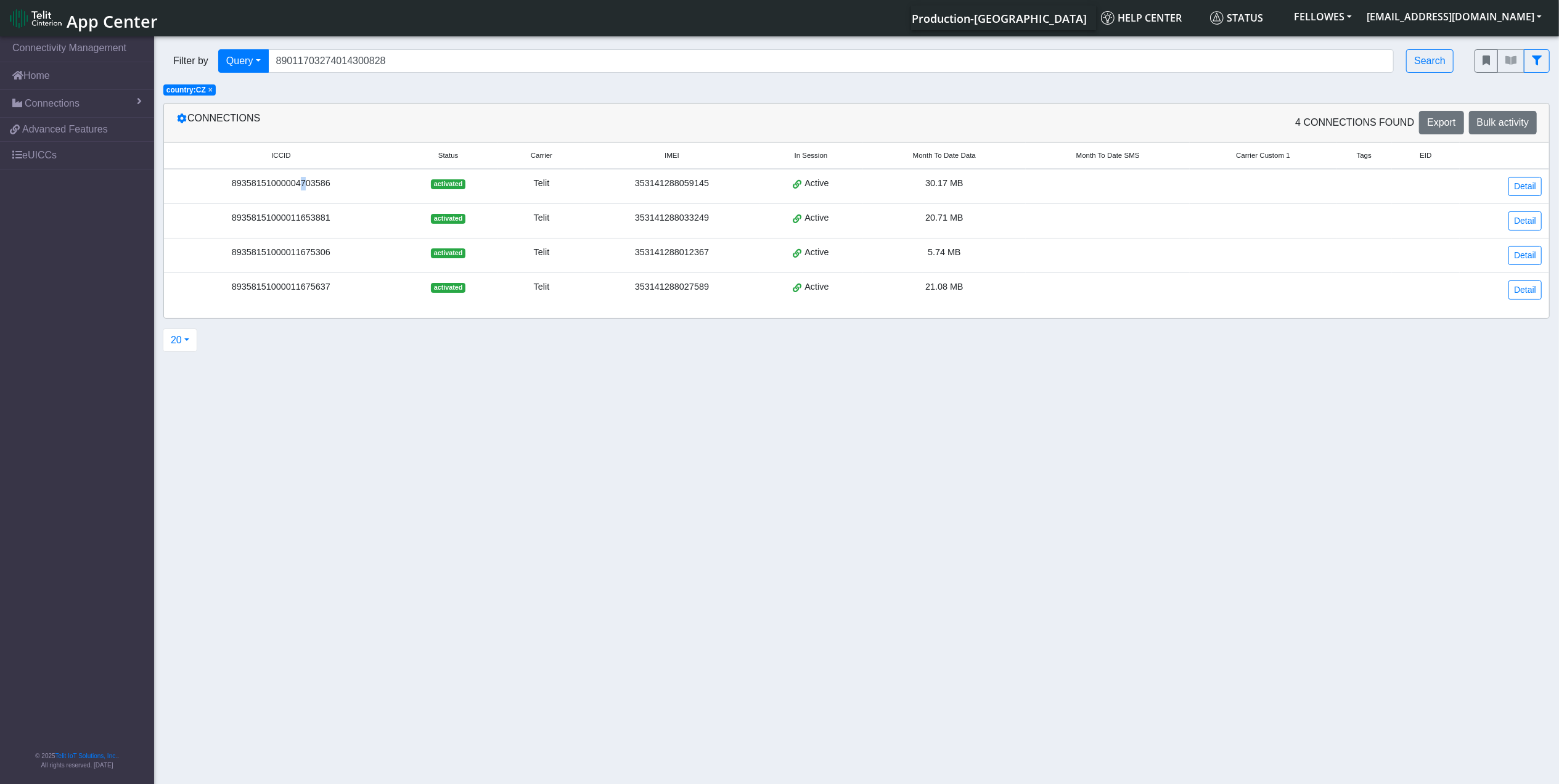
click at [298, 183] on div "89358151000004703586" at bounding box center [281, 184] width 220 height 14
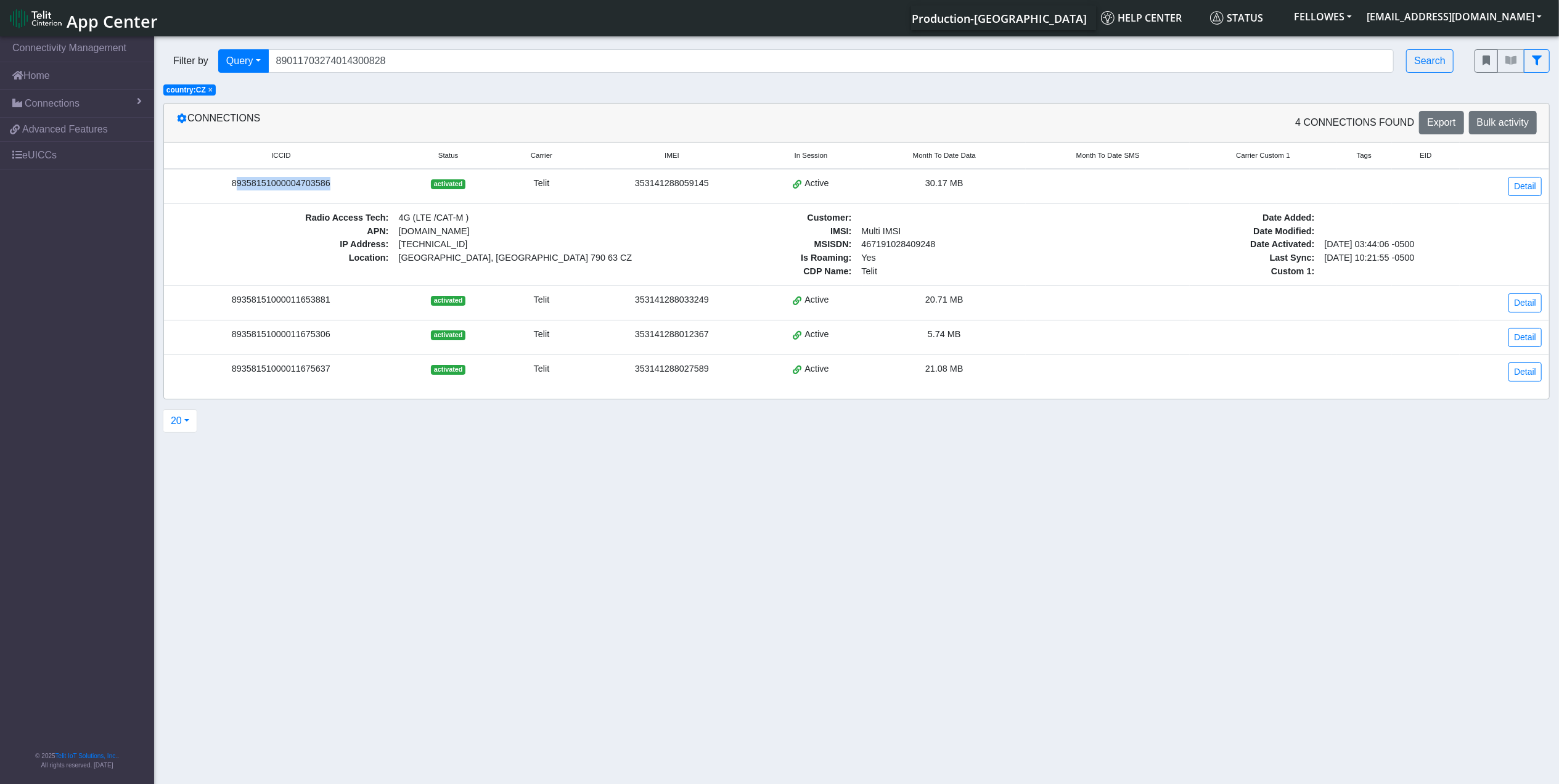
click at [298, 183] on div "89358151000004703586" at bounding box center [281, 184] width 220 height 14
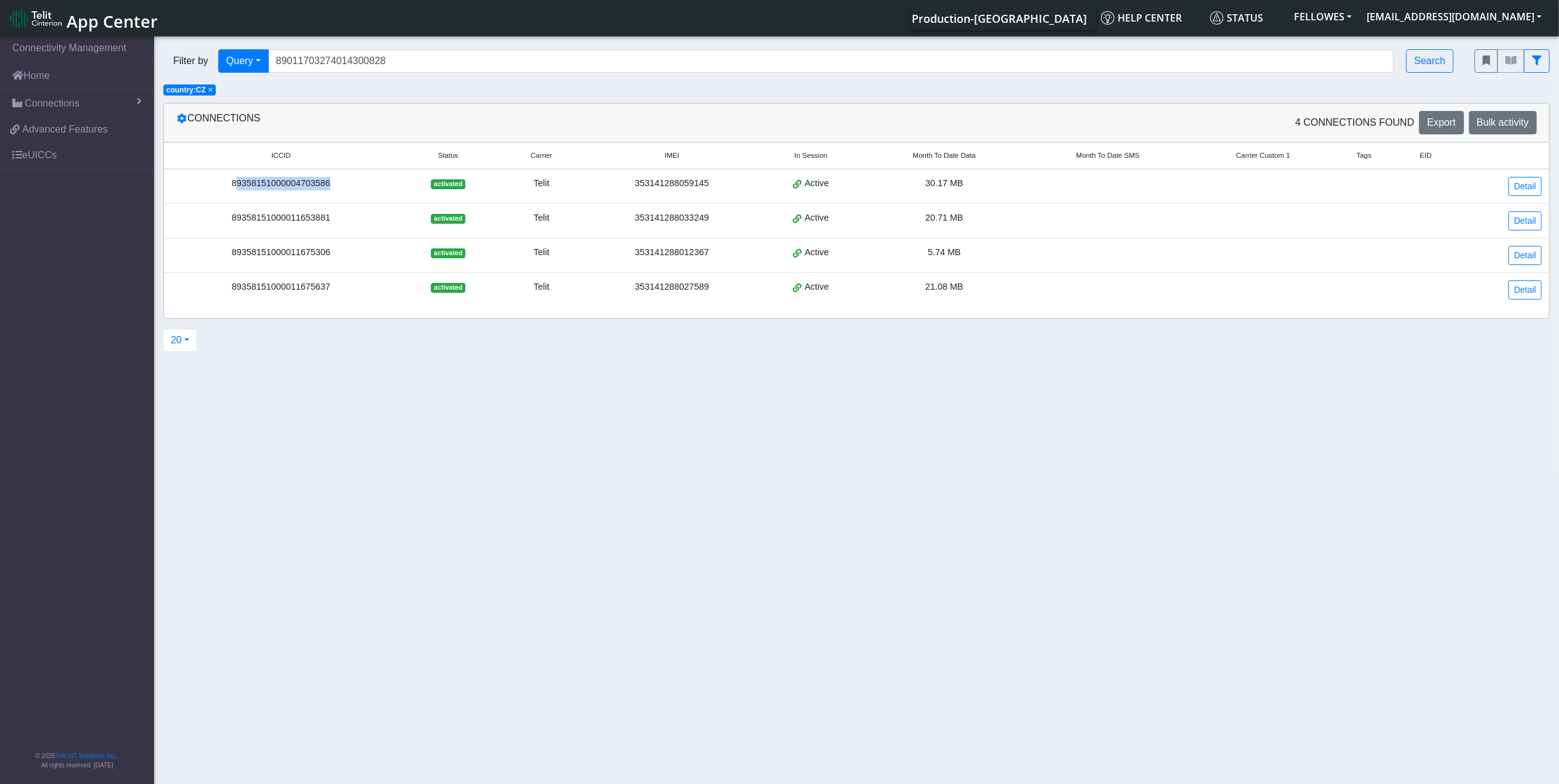
copy div "89358151000004703586"
drag, startPoint x: 68, startPoint y: 54, endPoint x: 35, endPoint y: 80, distance: 42.0
click at [35, 80] on link "Home" at bounding box center [77, 76] width 154 height 27
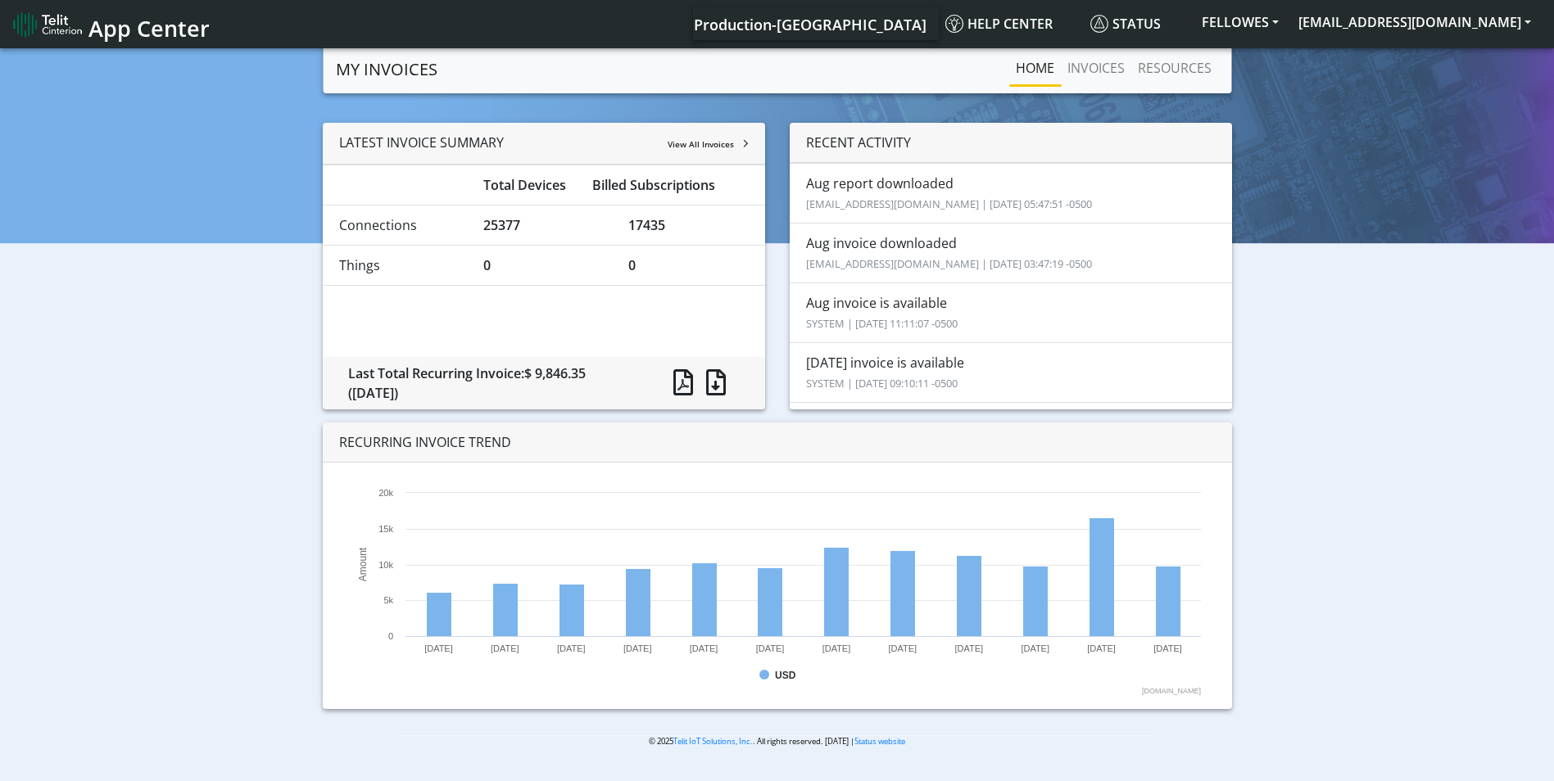
scroll to position [6, 0]
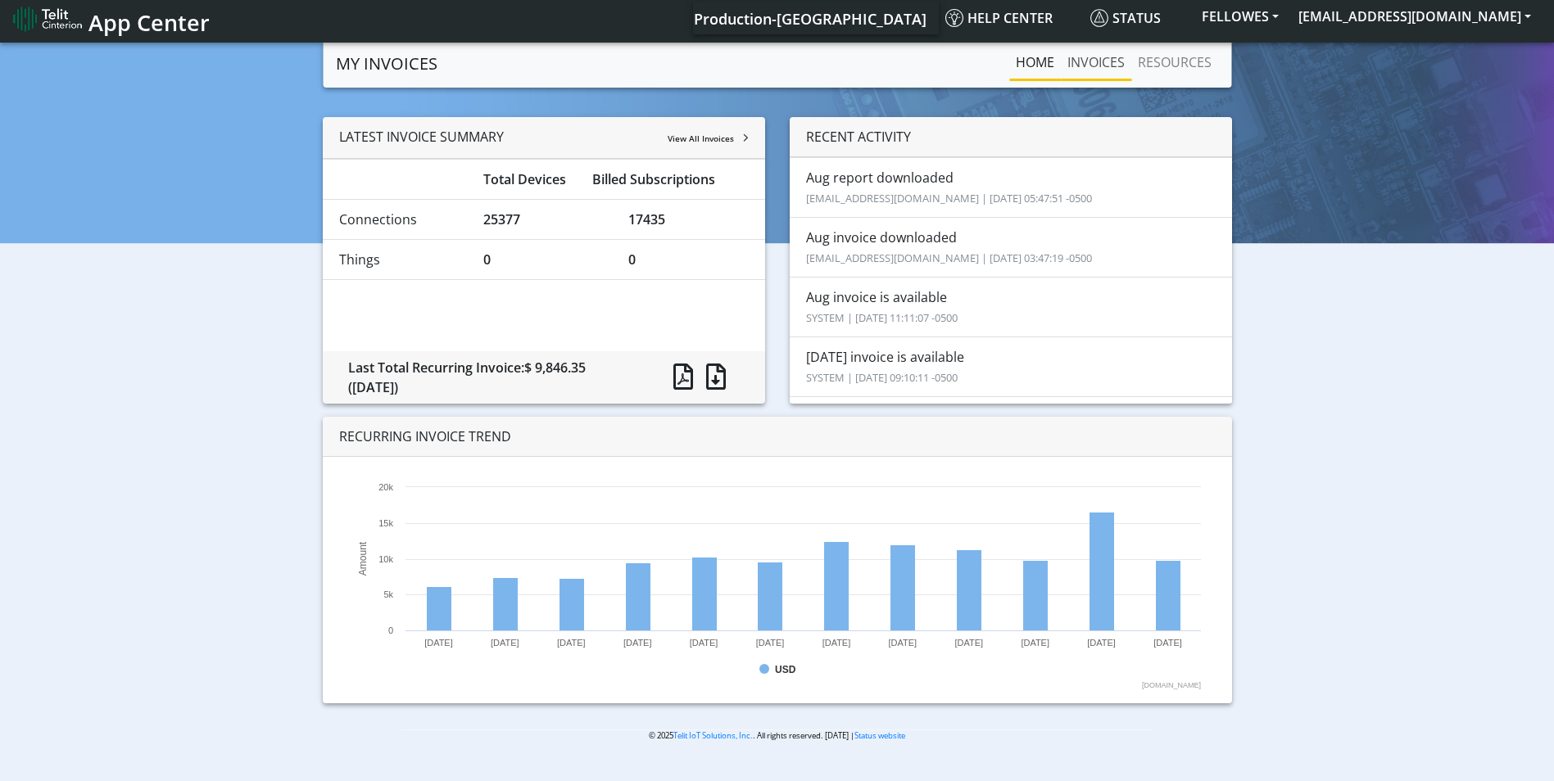
click at [1100, 62] on link "INVOICES" at bounding box center [1096, 62] width 70 height 33
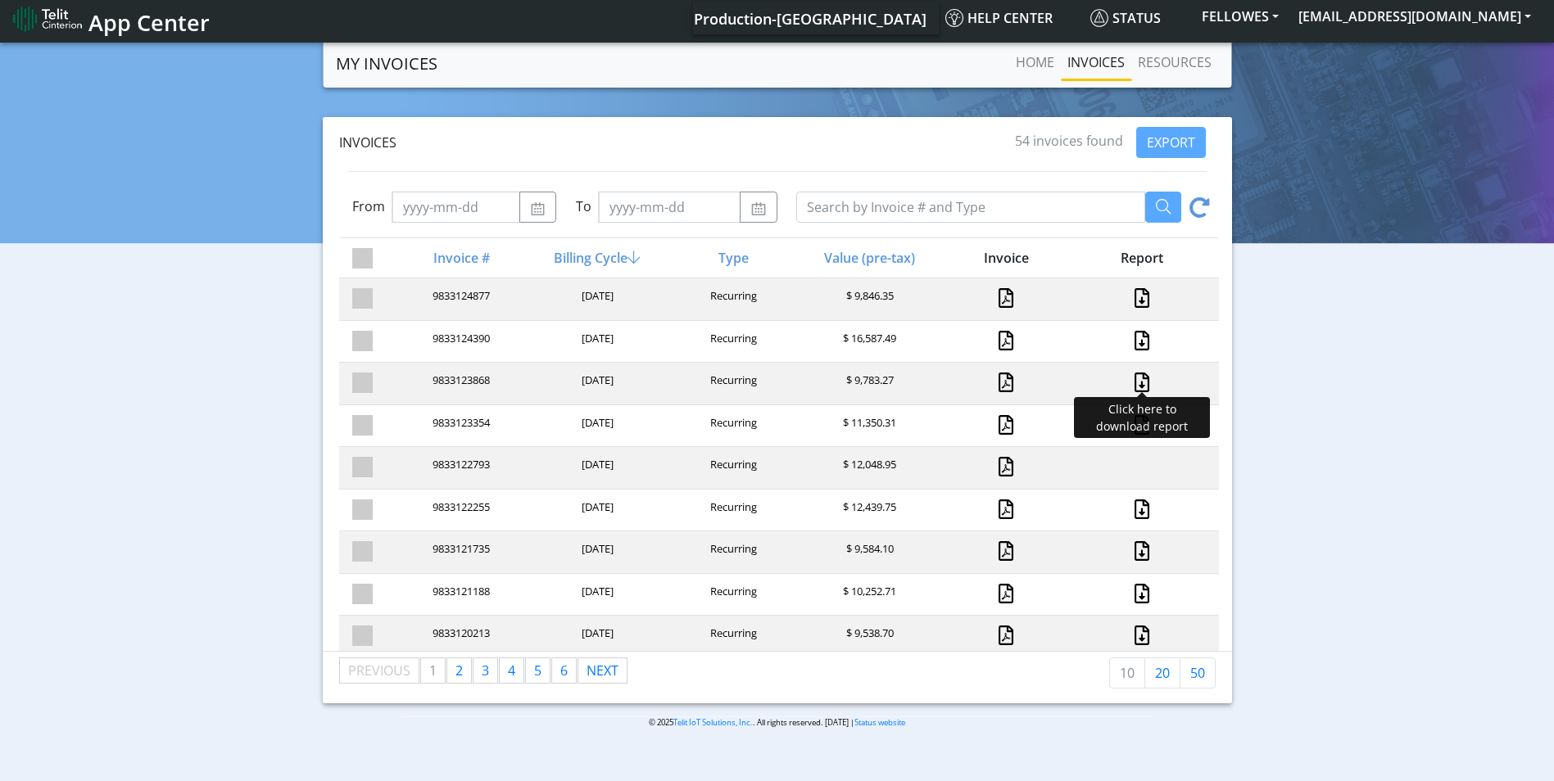
click at [1131, 377] on link at bounding box center [1141, 383] width 21 height 20
click at [1131, 337] on link at bounding box center [1141, 341] width 21 height 20
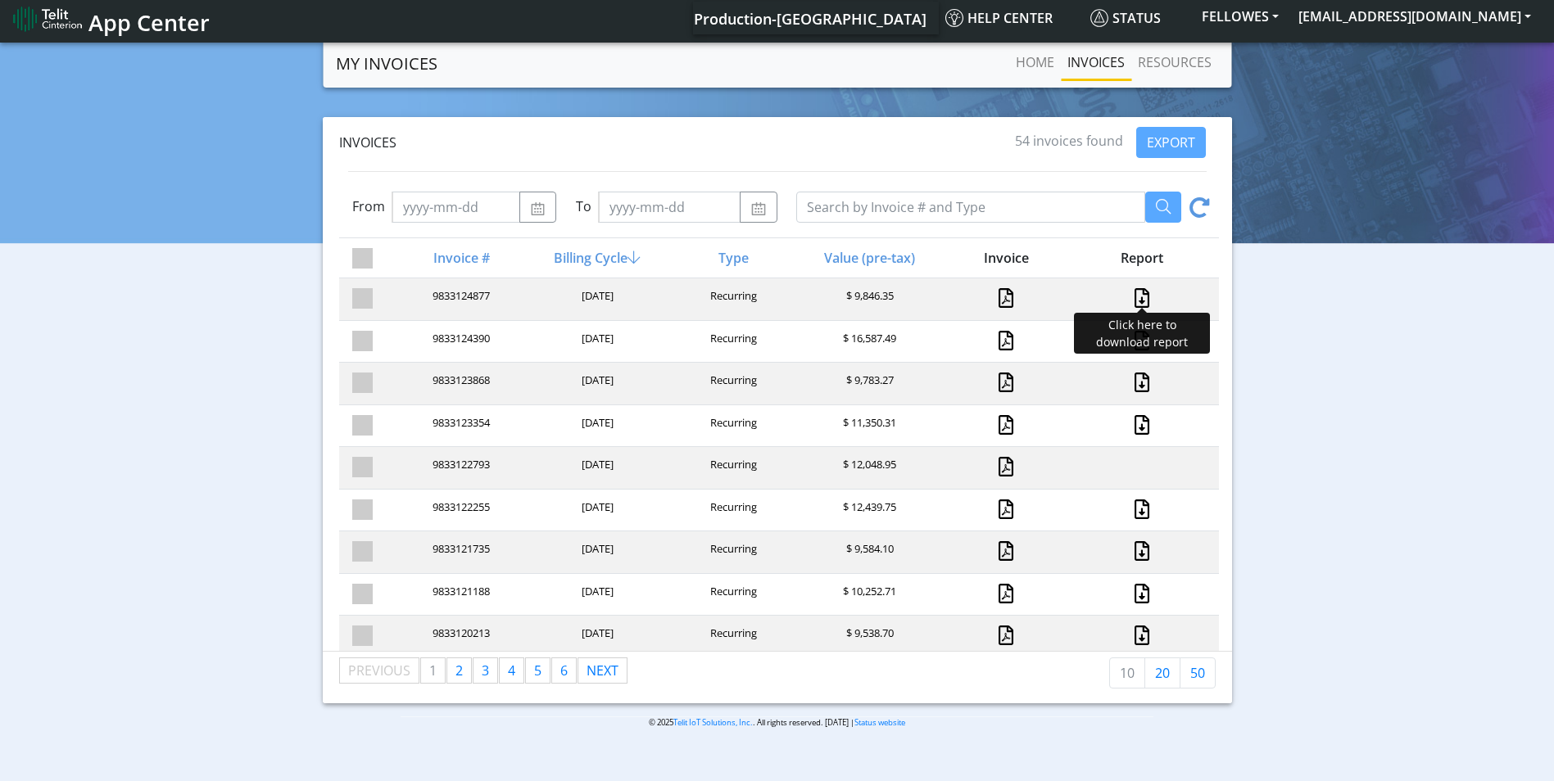
click at [1133, 298] on link at bounding box center [1141, 298] width 21 height 20
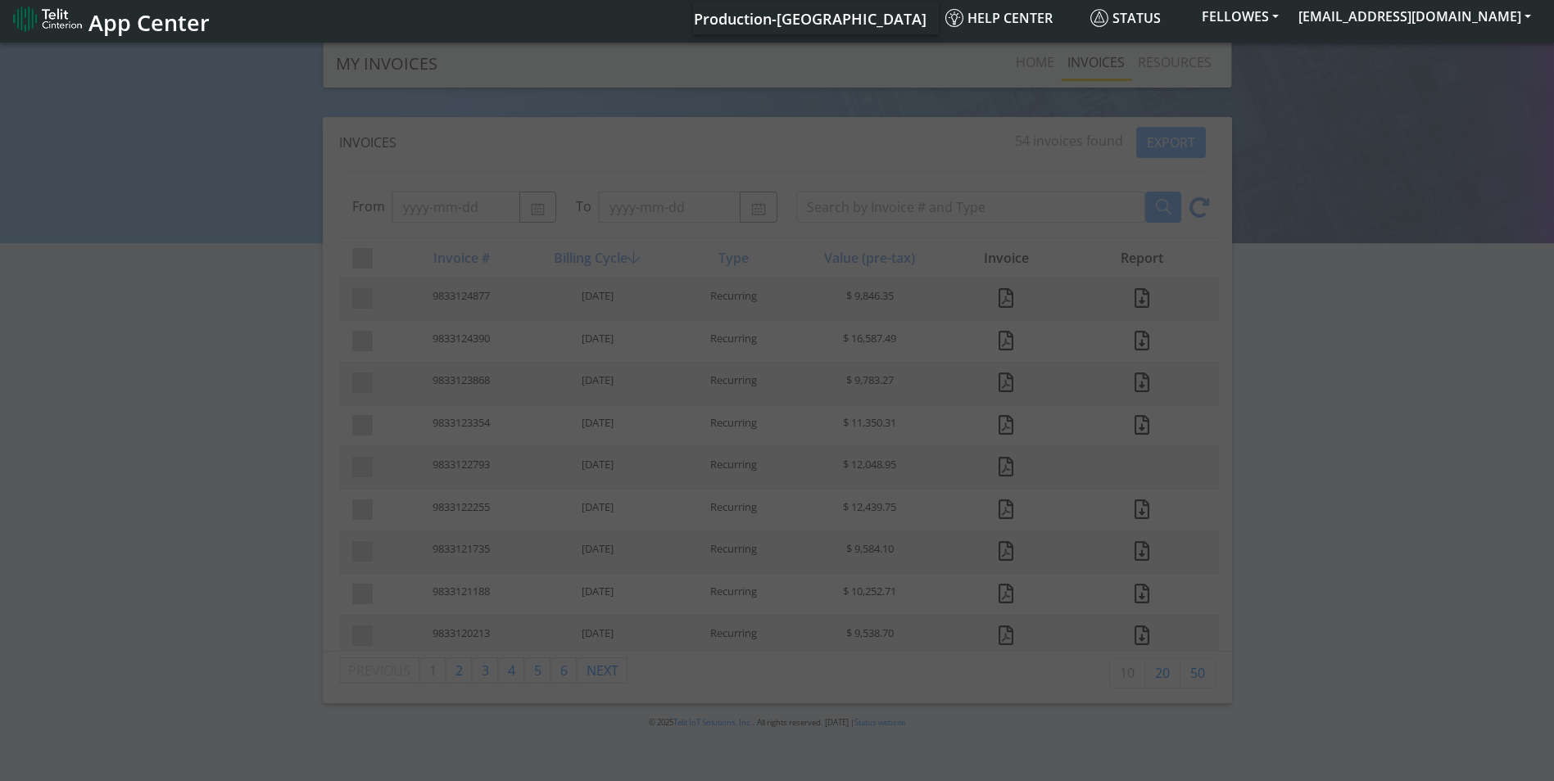
click at [1374, 137] on div at bounding box center [777, 410] width 1554 height 742
click at [1071, 335] on div at bounding box center [777, 410] width 1554 height 742
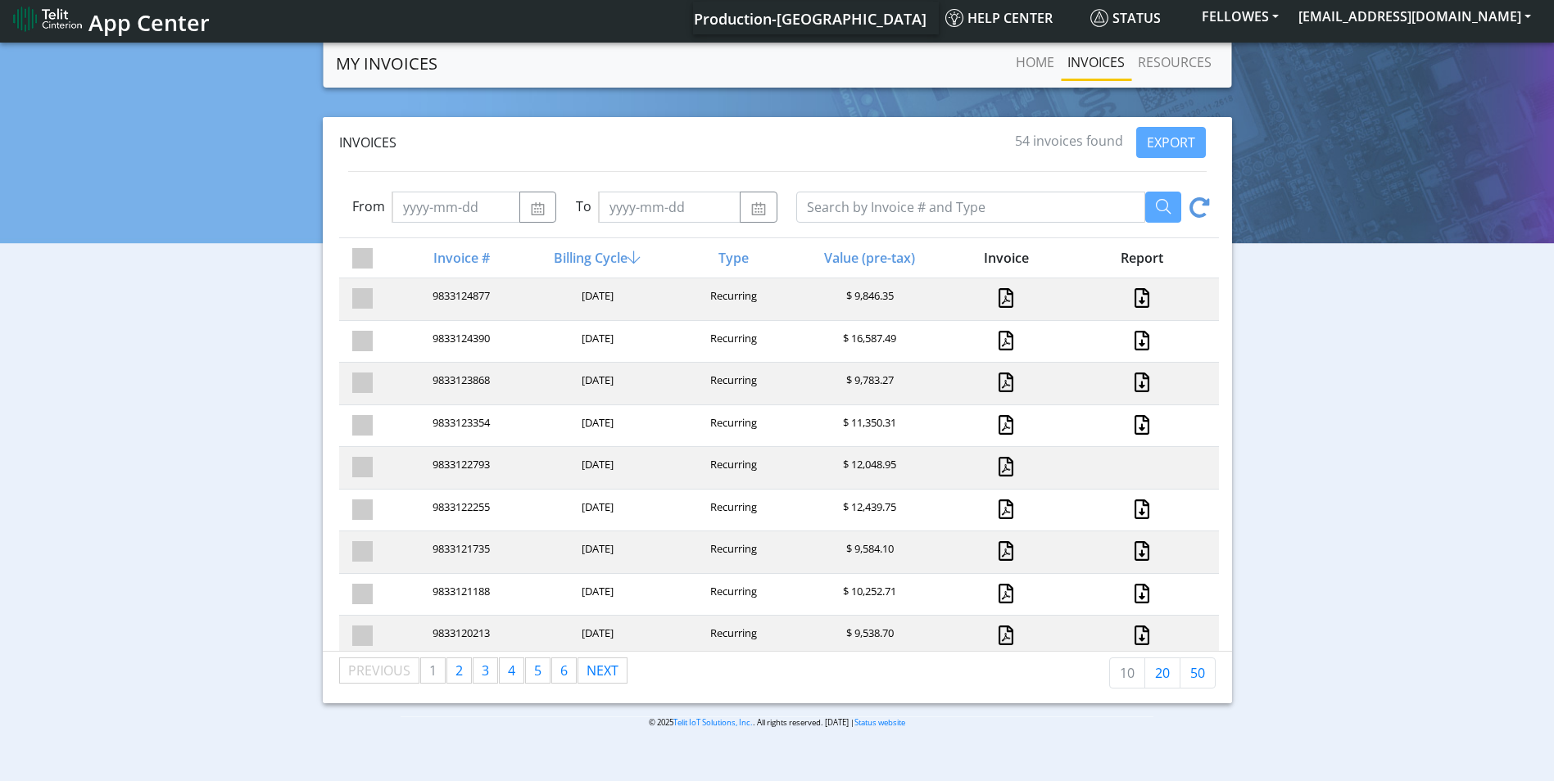
click at [1136, 465] on div at bounding box center [1140, 468] width 136 height 22
click at [1131, 332] on link at bounding box center [1141, 341] width 21 height 20
